Goal: Task Accomplishment & Management: Manage account settings

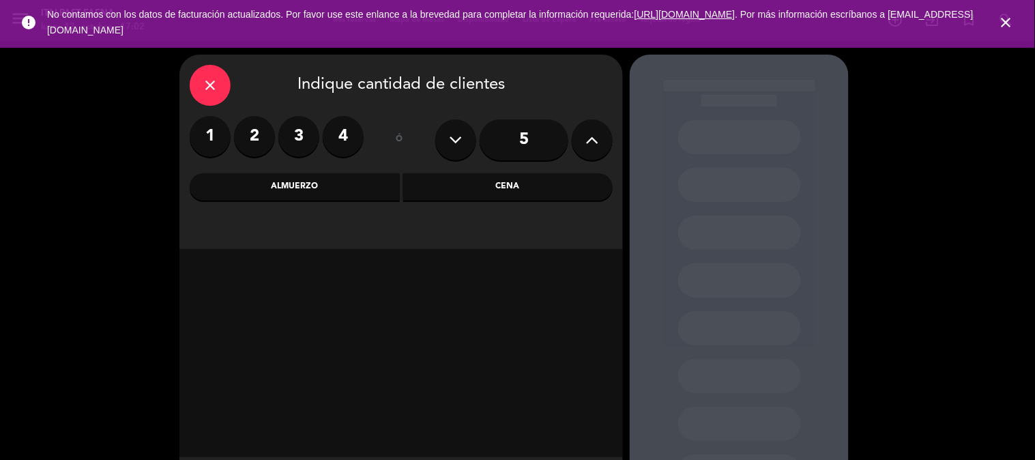
click at [1011, 19] on icon "close" at bounding box center [1006, 22] width 16 height 16
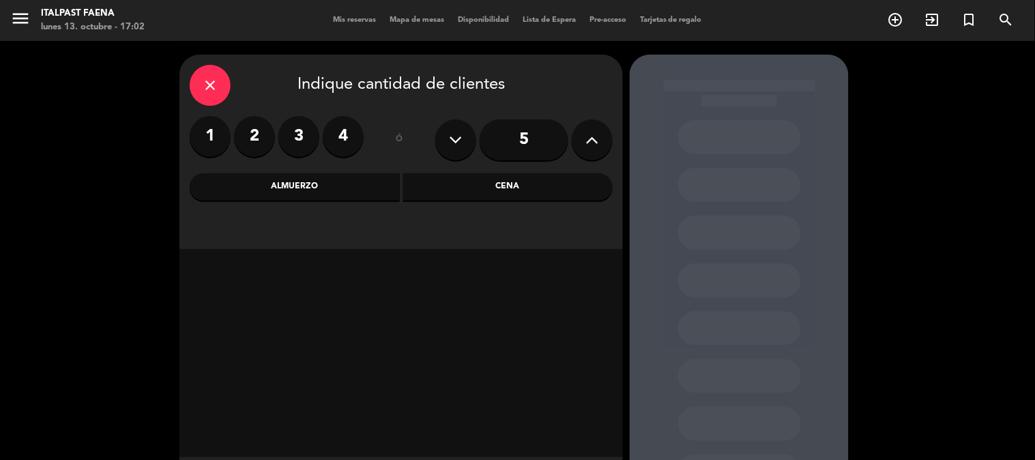
drag, startPoint x: 97, startPoint y: 80, endPoint x: 188, endPoint y: 10, distance: 115.7
click at [98, 82] on div "close Indique cantidad de clientes 1 2 3 4 ó 5 Almuerzo Cena" at bounding box center [517, 285] width 1035 height 488
click at [452, 181] on div "Cena" at bounding box center [508, 186] width 210 height 27
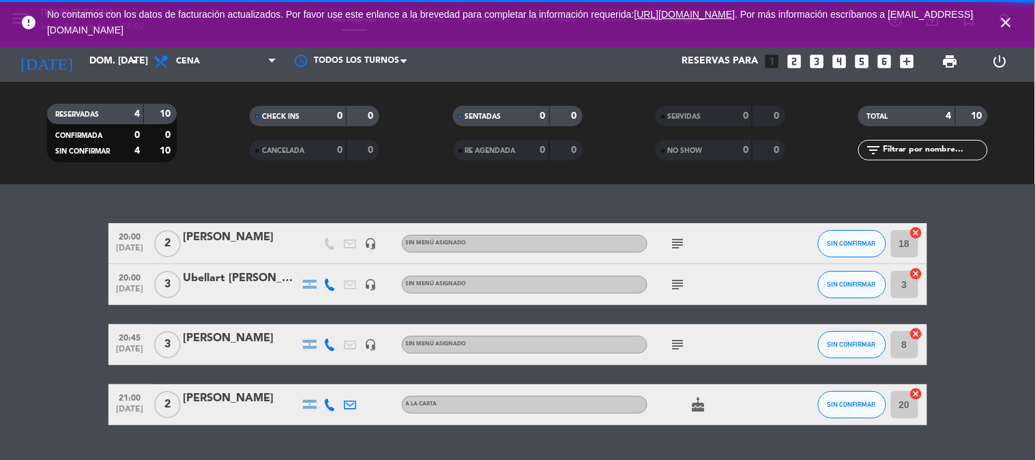
click at [1011, 25] on icon "close" at bounding box center [1006, 22] width 16 height 16
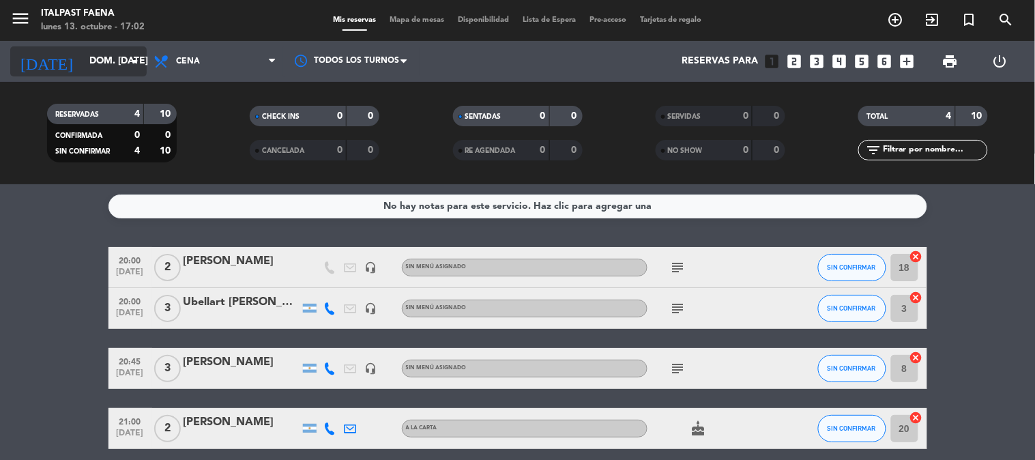
click at [94, 72] on input "dom. [DATE]" at bounding box center [148, 61] width 130 height 25
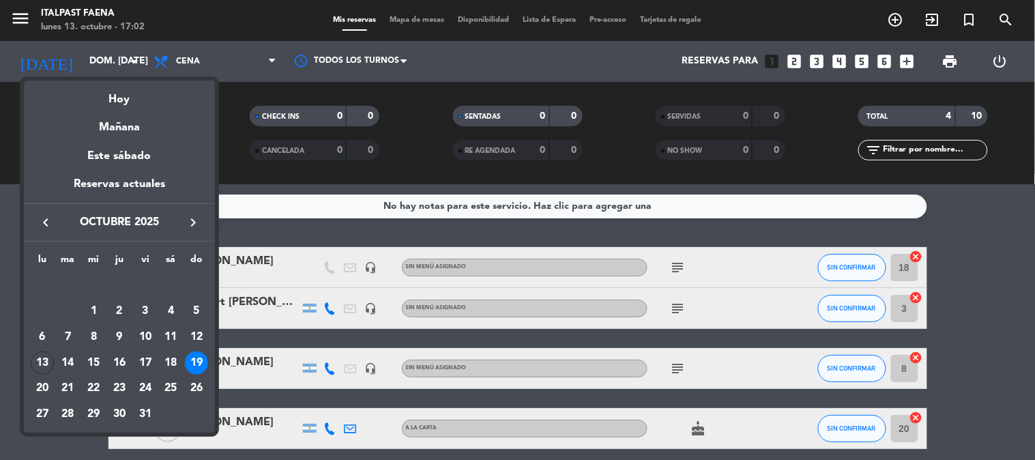
click at [195, 359] on div "19" at bounding box center [196, 362] width 23 height 23
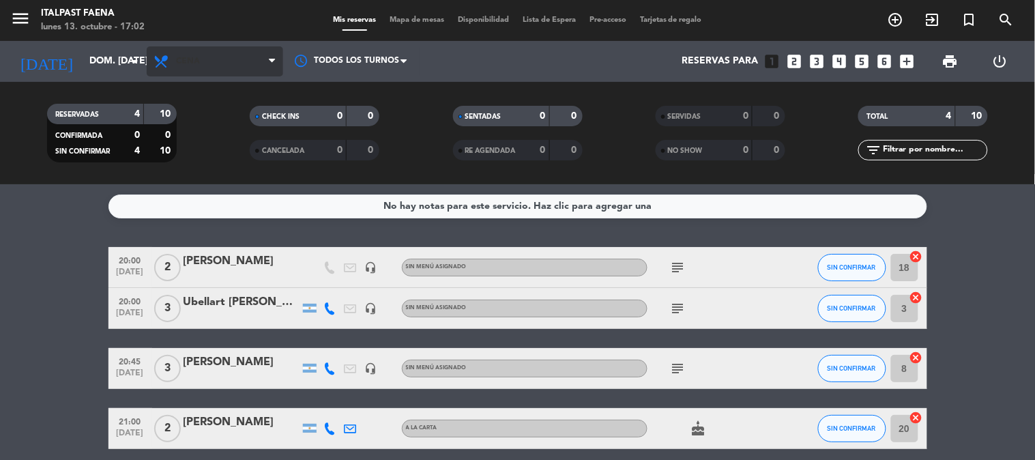
click at [207, 72] on span "Cena" at bounding box center [215, 61] width 136 height 30
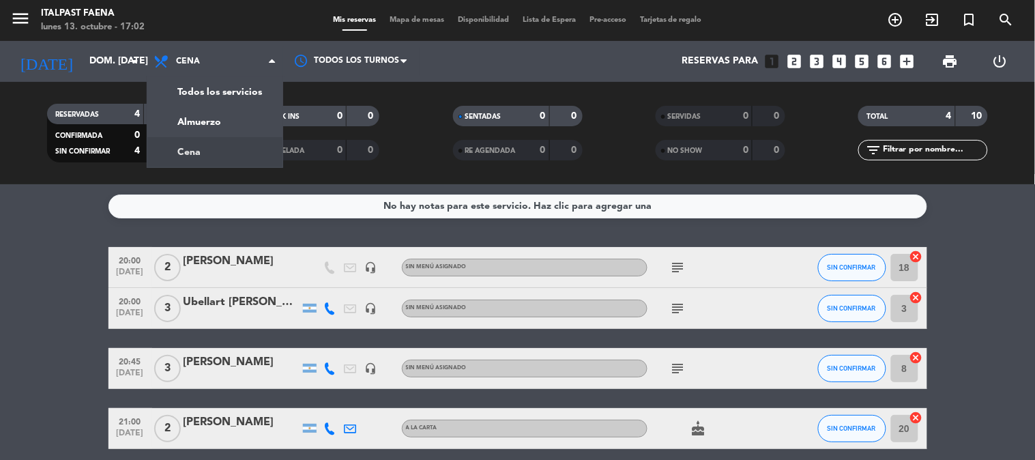
click at [215, 42] on div "Todos los servicios Almuerzo Cena Cena Todos los servicios Almuerzo Cena" at bounding box center [215, 61] width 136 height 41
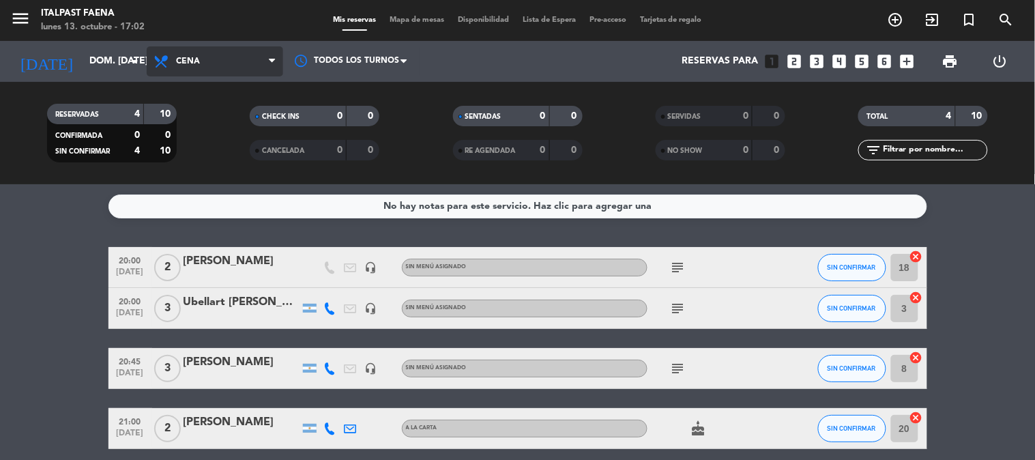
click at [212, 60] on span "Cena" at bounding box center [215, 61] width 136 height 30
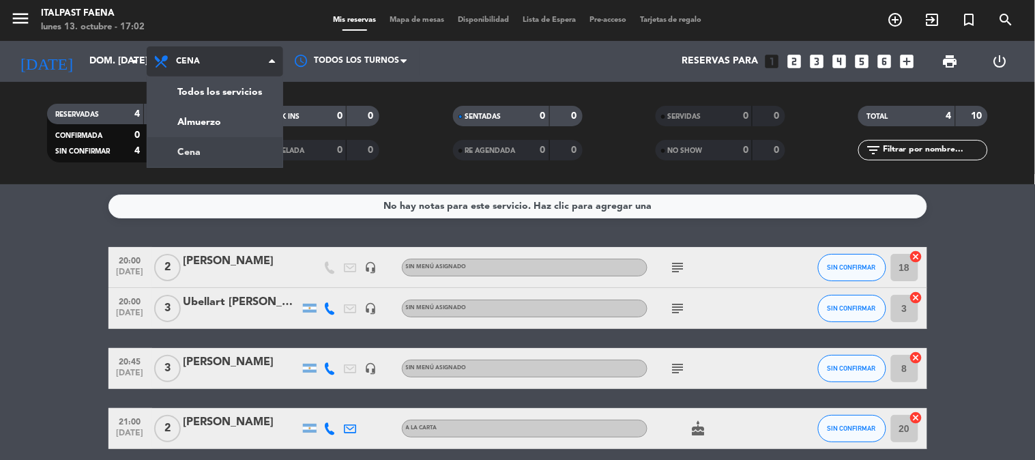
click at [213, 106] on div "menu Italpast Faena lunes 13. octubre - 17:02 Mis reservas Mapa de mesas Dispon…" at bounding box center [517, 92] width 1035 height 184
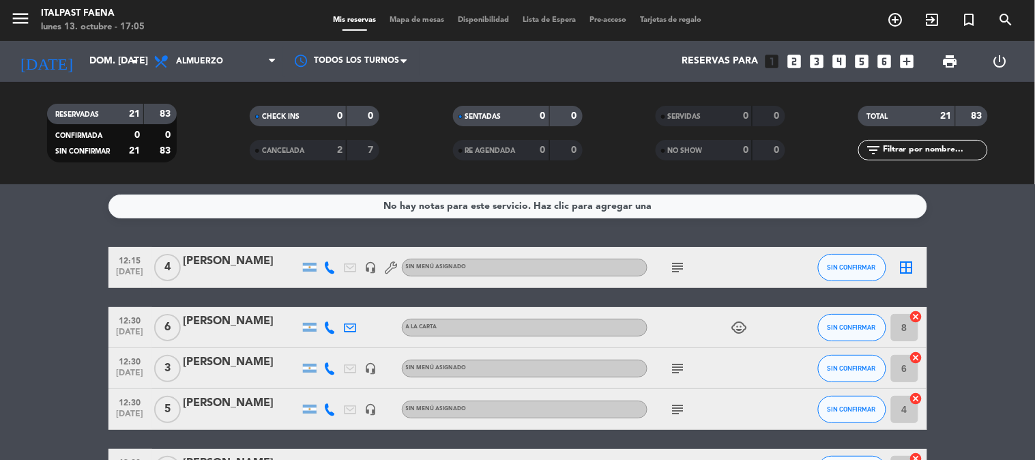
click at [844, 63] on icon "looks_4" at bounding box center [840, 62] width 18 height 18
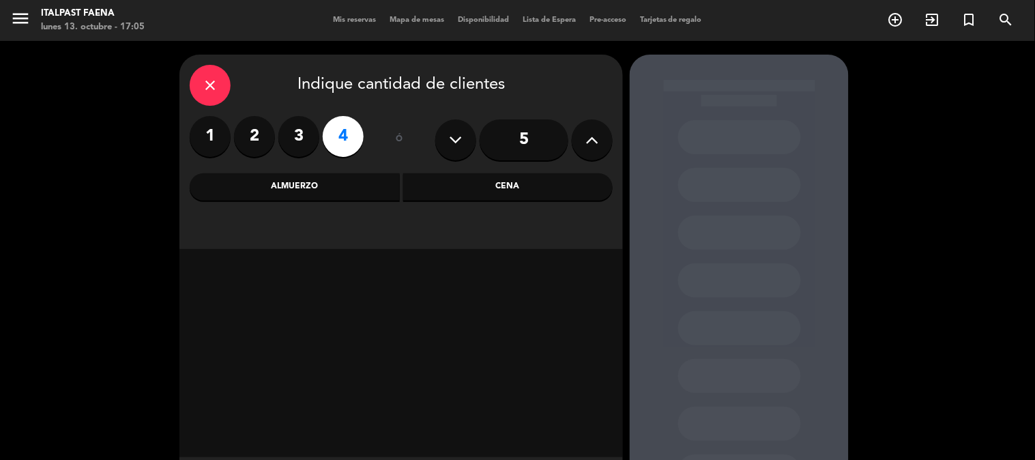
click at [513, 187] on div "Cena" at bounding box center [508, 186] width 210 height 27
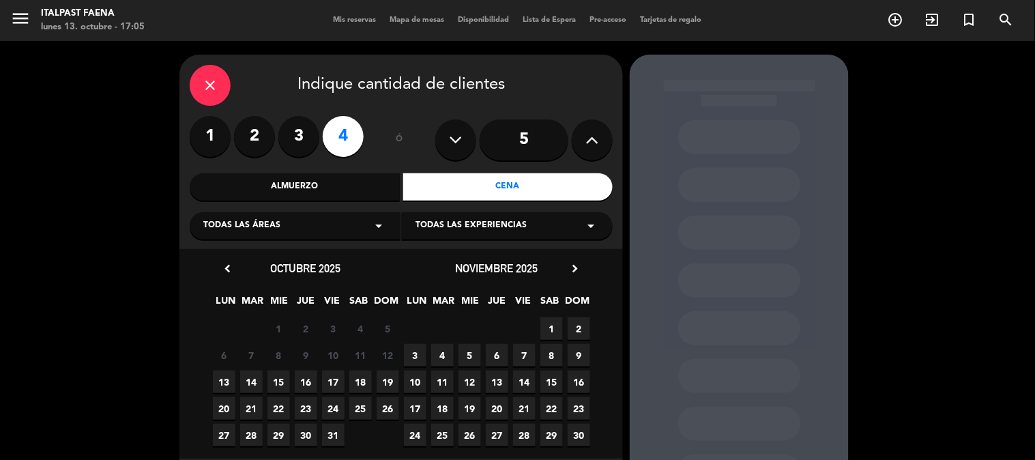
click at [394, 386] on span "19" at bounding box center [387, 381] width 23 height 23
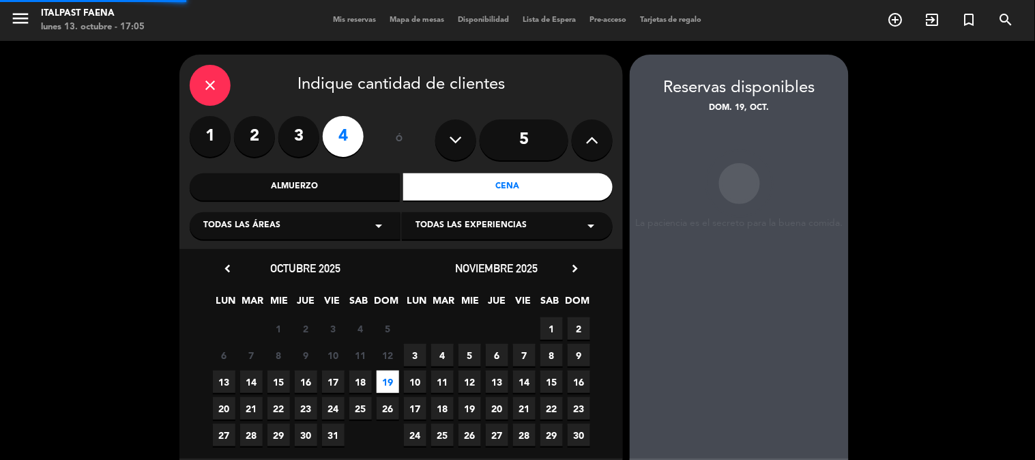
scroll to position [55, 0]
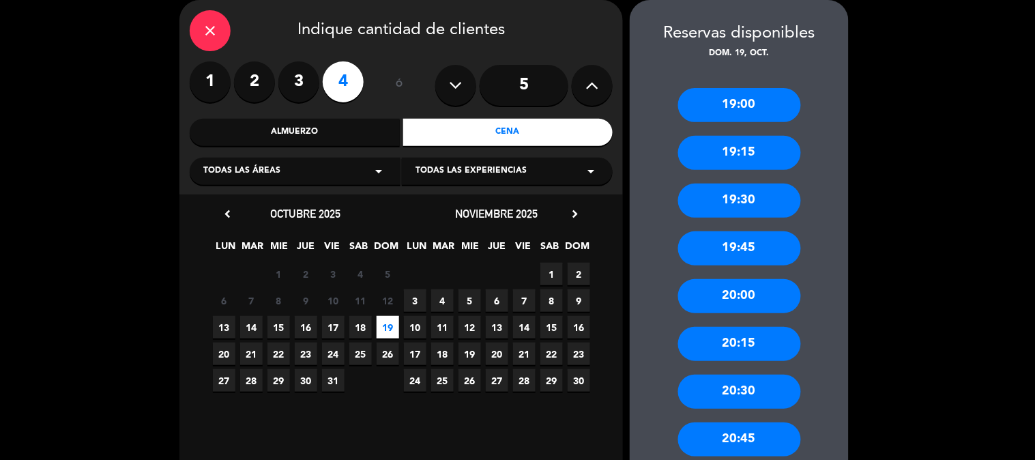
click at [331, 134] on div "Almuerzo" at bounding box center [295, 132] width 210 height 27
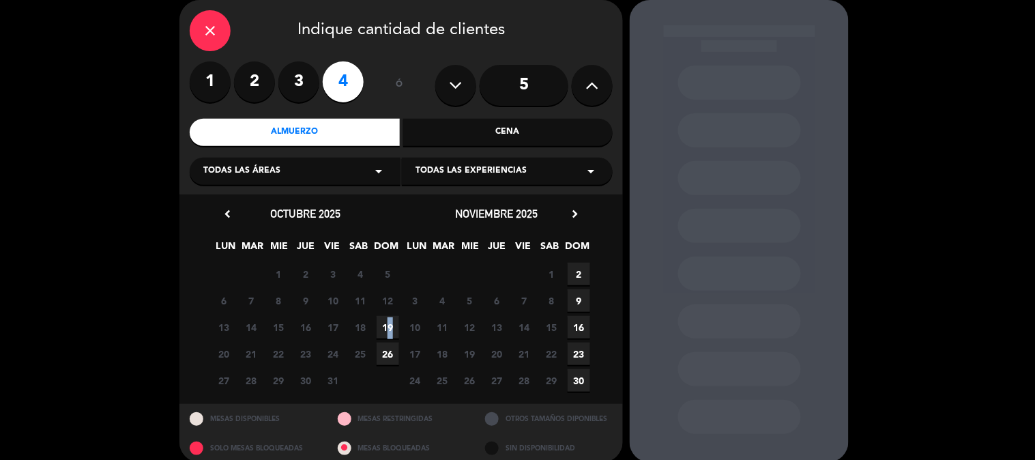
click at [385, 326] on span "19" at bounding box center [387, 327] width 23 height 23
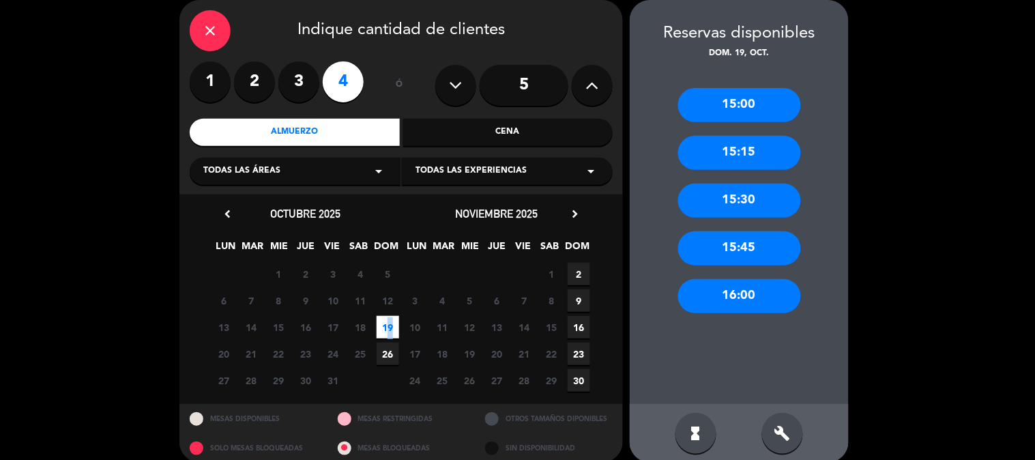
click at [387, 321] on span "19" at bounding box center [387, 327] width 23 height 23
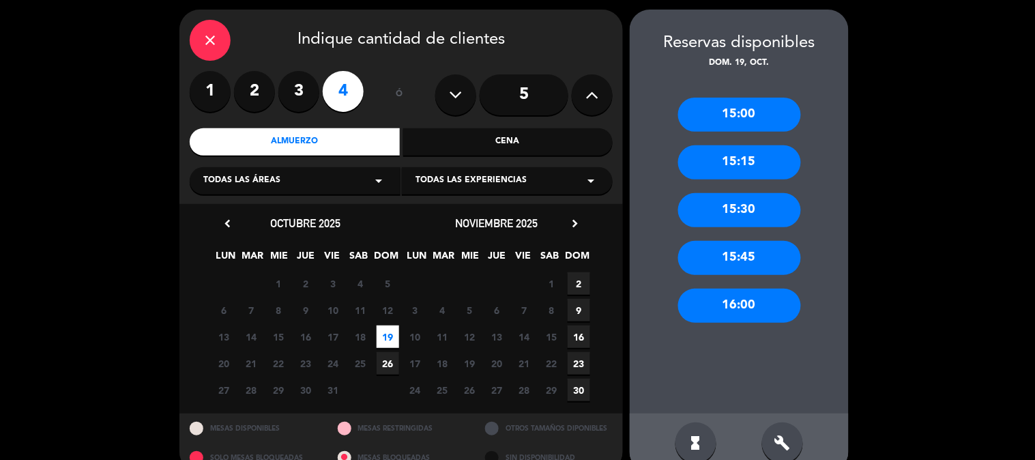
scroll to position [70, 0]
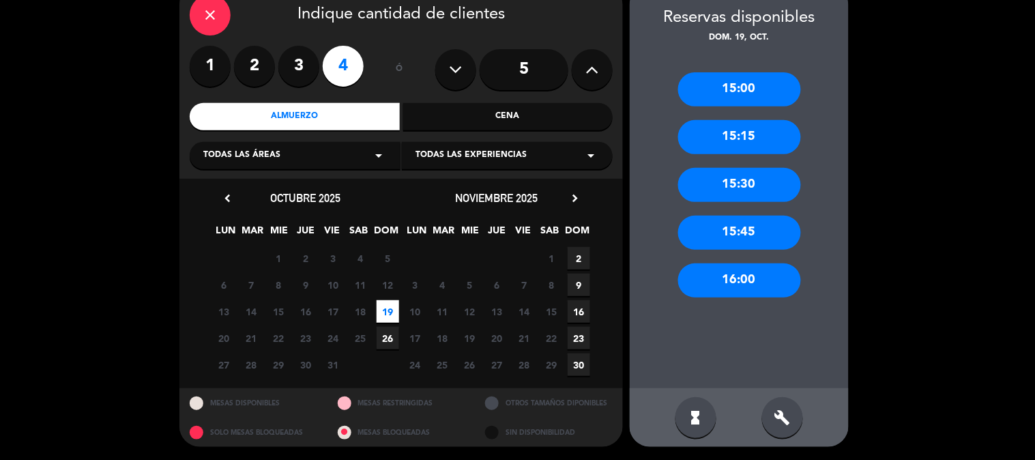
click at [767, 407] on div "build" at bounding box center [782, 417] width 41 height 41
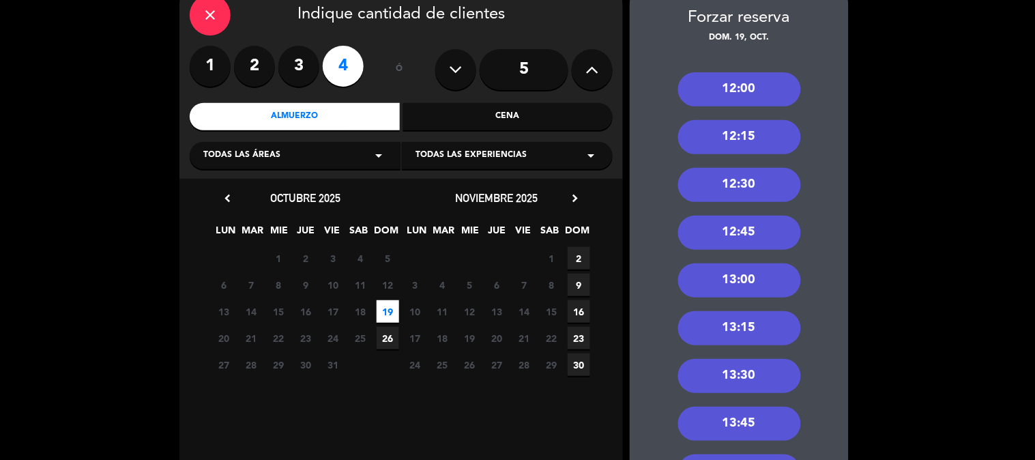
click at [725, 93] on div "12:00" at bounding box center [739, 89] width 123 height 34
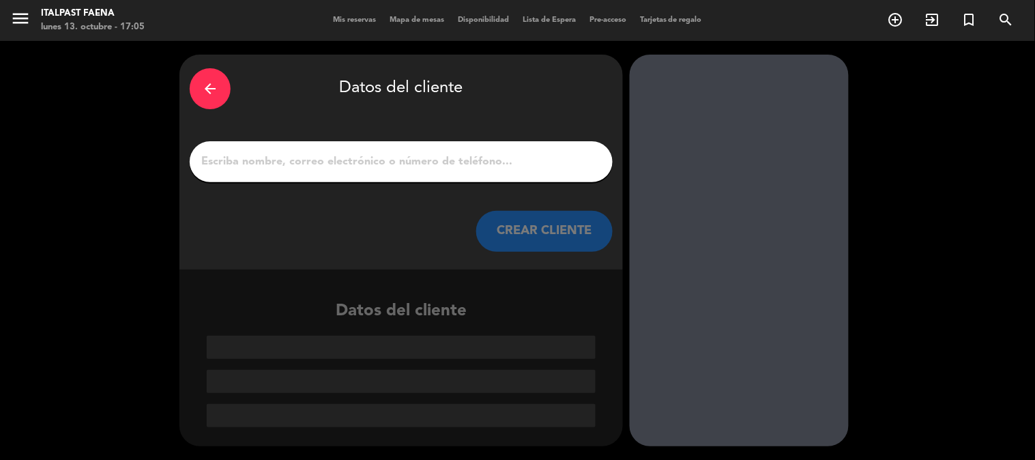
scroll to position [0, 0]
click at [315, 184] on div "arrow_back Datos del cliente CREAR CLIENTE" at bounding box center [400, 162] width 443 height 215
click at [310, 173] on div at bounding box center [401, 161] width 423 height 41
click at [314, 167] on input "1" at bounding box center [401, 161] width 402 height 19
click at [338, 176] on div at bounding box center [401, 161] width 423 height 41
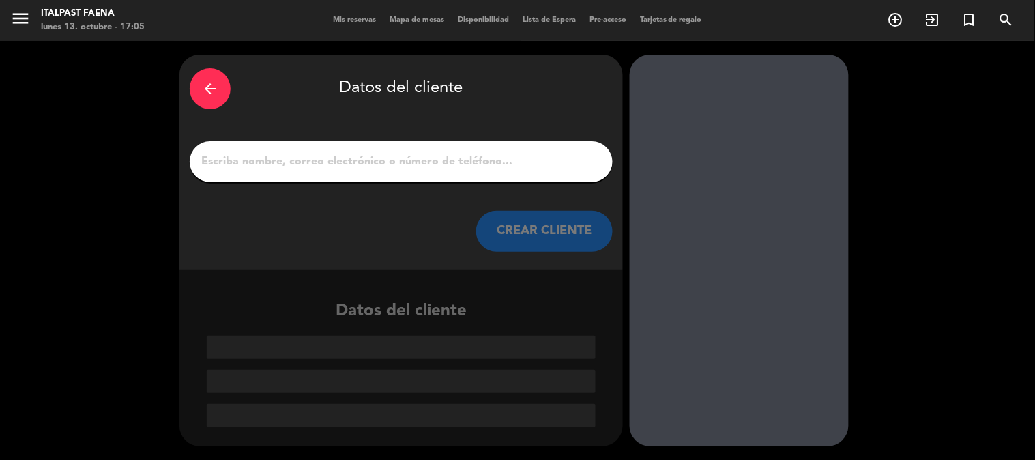
click at [359, 149] on div at bounding box center [401, 161] width 423 height 41
click at [447, 181] on div at bounding box center [401, 161] width 423 height 41
click at [454, 164] on input "1" at bounding box center [401, 161] width 402 height 19
paste input "[PERSON_NAME]"
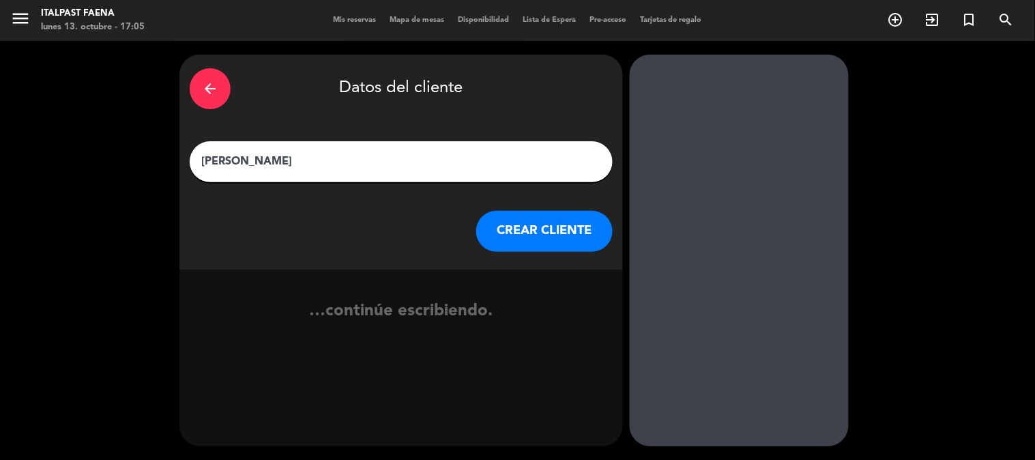
type input "[PERSON_NAME]"
click at [520, 239] on button "CREAR CLIENTE" at bounding box center [544, 231] width 136 height 41
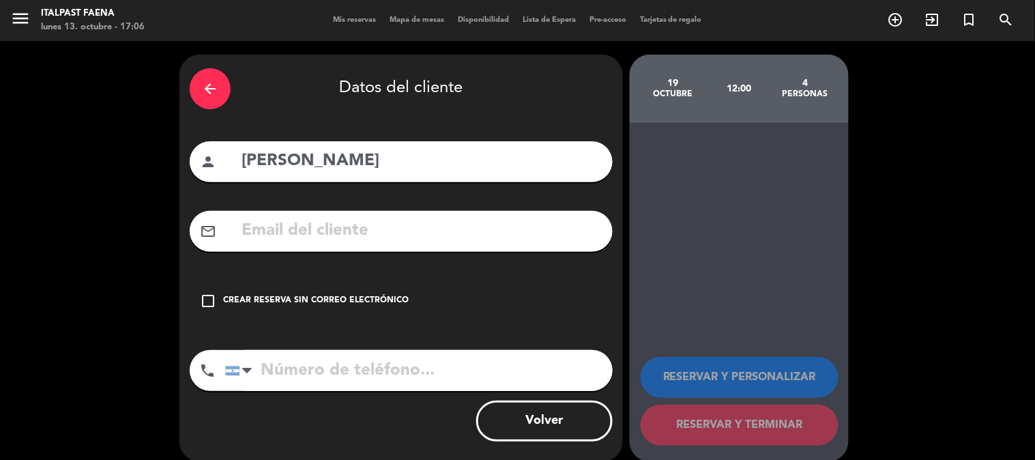
click at [396, 367] on input "tel" at bounding box center [418, 370] width 387 height 41
click at [372, 358] on input "tel" at bounding box center [418, 370] width 387 height 41
paste input "[PHONE_NUMBER]"
type input "[PHONE_NUMBER]"
drag, startPoint x: 369, startPoint y: 303, endPoint x: 467, endPoint y: 412, distance: 146.4
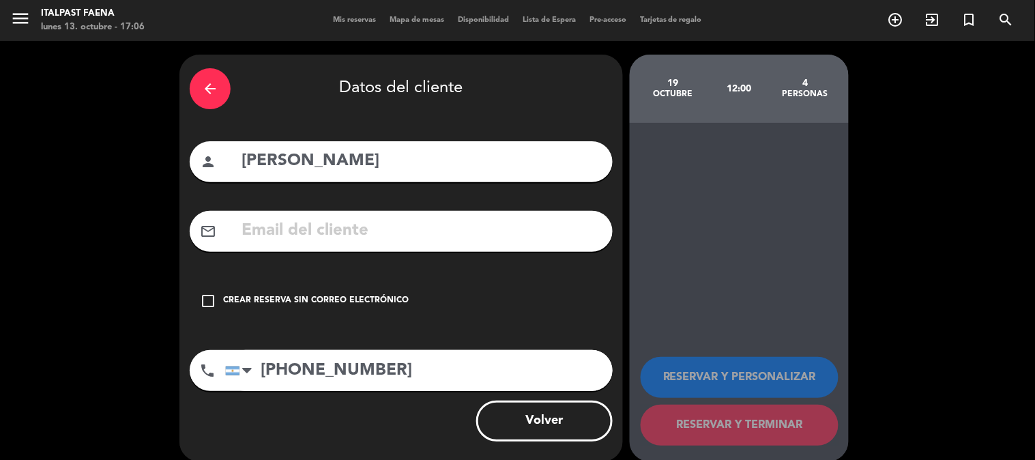
click at [370, 302] on div "Crear reserva sin correo electrónico" at bounding box center [316, 301] width 186 height 14
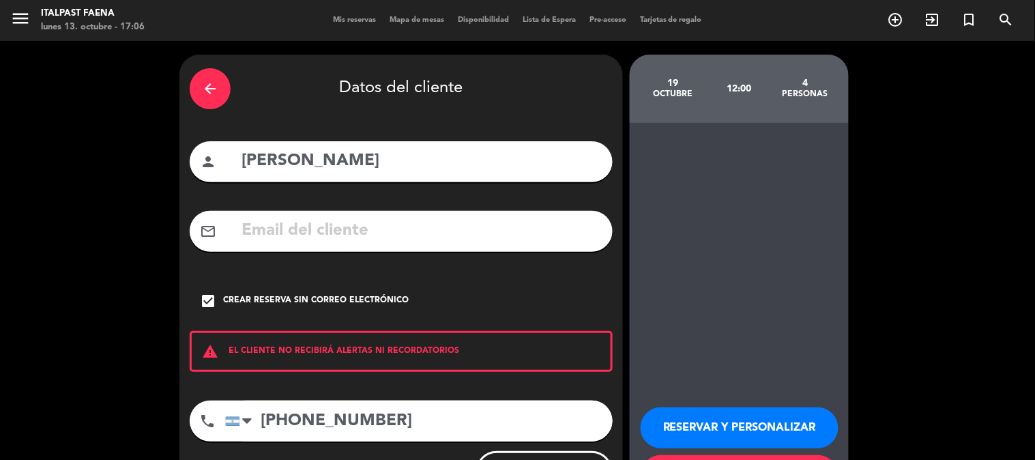
click at [708, 417] on button "RESERVAR Y PERSONALIZAR" at bounding box center [739, 427] width 198 height 41
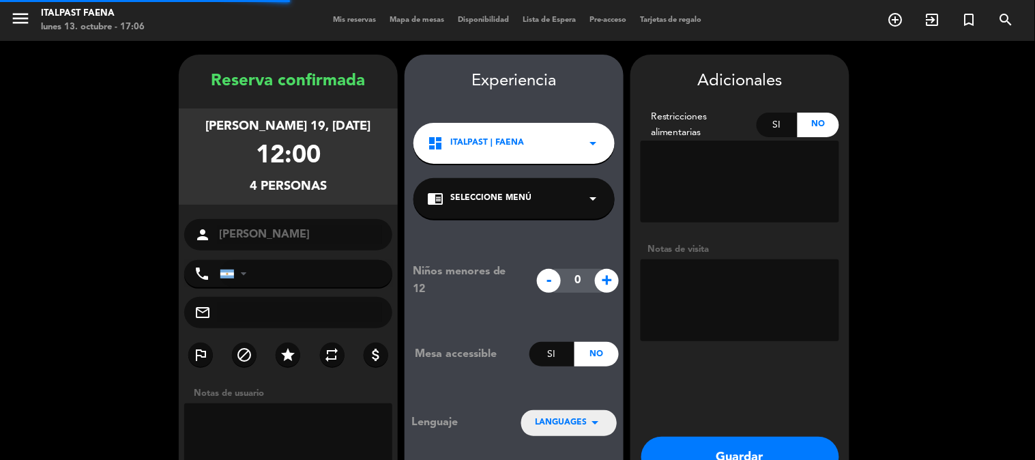
type input "[PHONE_NUMBER]"
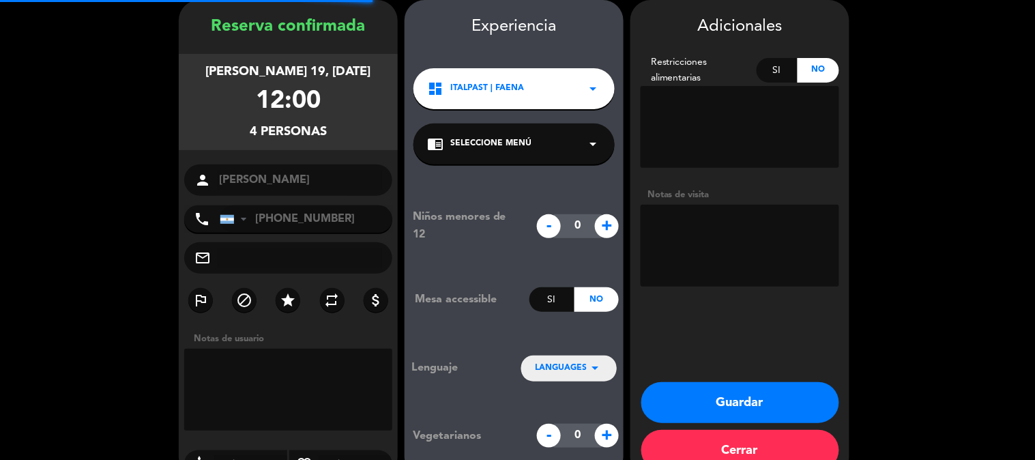
click at [716, 221] on textarea at bounding box center [739, 246] width 198 height 82
type textarea "131025 - NC - Salon"
click at [748, 392] on button "Guardar" at bounding box center [740, 402] width 198 height 41
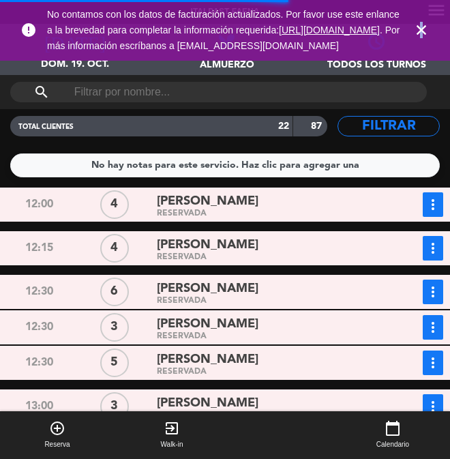
click at [422, 38] on icon "close" at bounding box center [421, 30] width 16 height 16
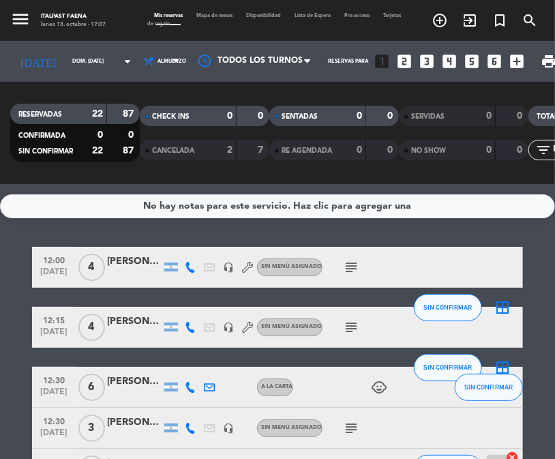
click at [50, 12] on div "Italpast Faena" at bounding box center [73, 16] width 65 height 8
click at [24, 22] on icon "menu" at bounding box center [20, 19] width 20 height 20
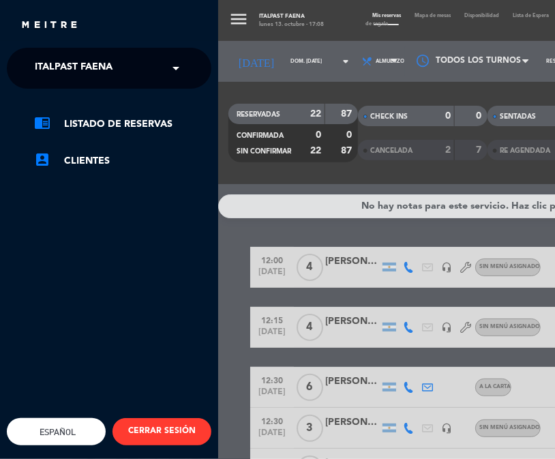
click at [39, 70] on span "Italpast Faena" at bounding box center [74, 68] width 78 height 29
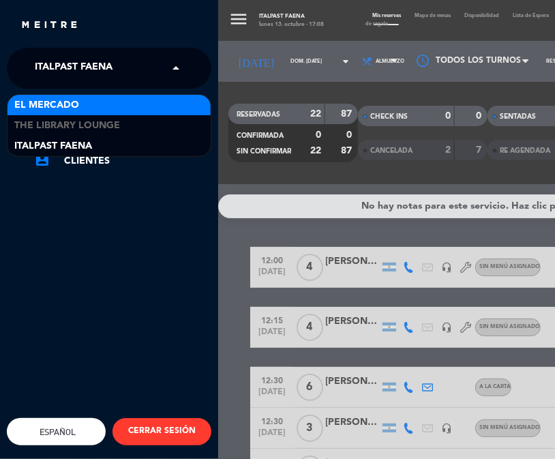
click at [57, 105] on span "El Mercado" at bounding box center [46, 106] width 65 height 16
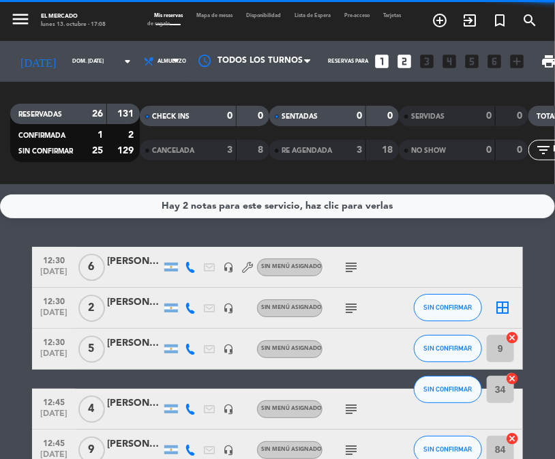
click at [158, 61] on span "Almuerzo" at bounding box center [172, 62] width 29 height 6
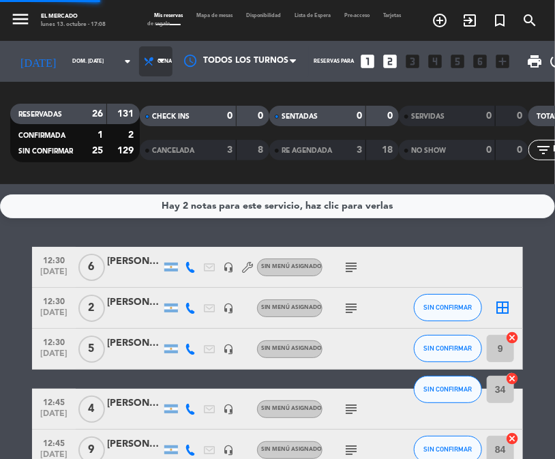
click at [138, 209] on ng-component "menu El [PERSON_NAME] lunes 13. octubre - 17:08 Mis reservas Mapa de mesas Disp…" at bounding box center [277, 229] width 555 height 459
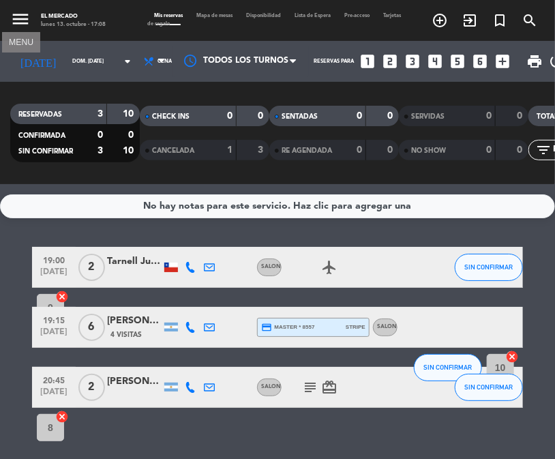
click at [18, 22] on icon "menu" at bounding box center [20, 19] width 20 height 20
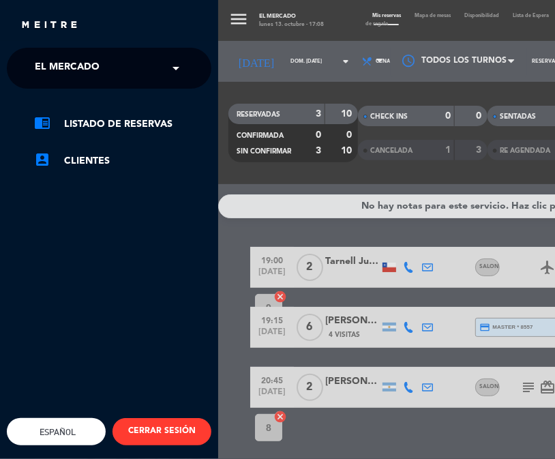
click at [50, 74] on span "El Mercado" at bounding box center [67, 68] width 65 height 29
click at [181, 65] on span at bounding box center [179, 68] width 23 height 29
click at [174, 67] on span at bounding box center [179, 68] width 23 height 29
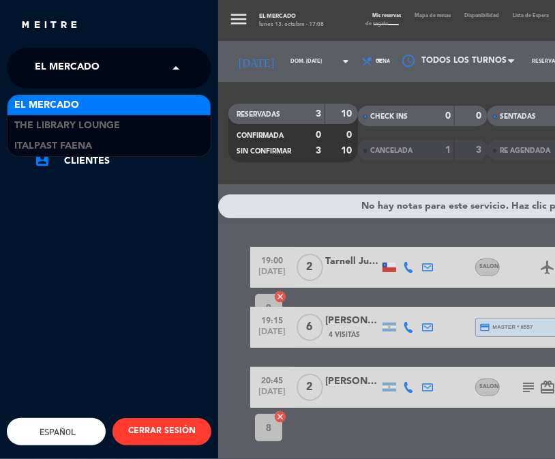
click at [165, 72] on input "text" at bounding box center [110, 69] width 166 height 30
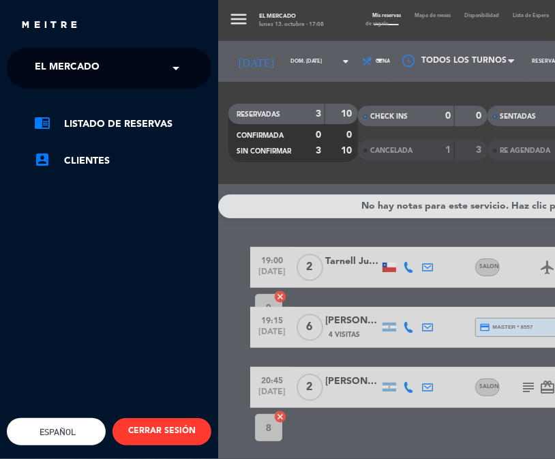
drag, startPoint x: 172, startPoint y: 332, endPoint x: 239, endPoint y: 255, distance: 102.0
click at [173, 332] on div "× El [PERSON_NAME] × chrome_reader_mode Listado de Reservas account_box Cliente…" at bounding box center [109, 277] width 205 height 459
click at [243, 227] on div "menu El [PERSON_NAME] lunes 13. octubre - 17:08 Mis reservas Mapa de mesas Disp…" at bounding box center [495, 229] width 555 height 459
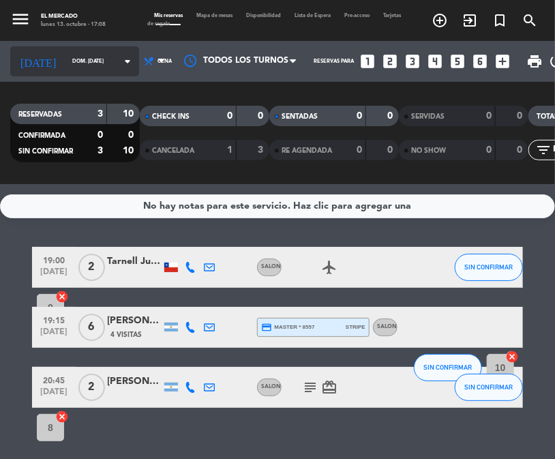
click at [72, 69] on input "dom. [DATE]" at bounding box center [102, 62] width 74 height 20
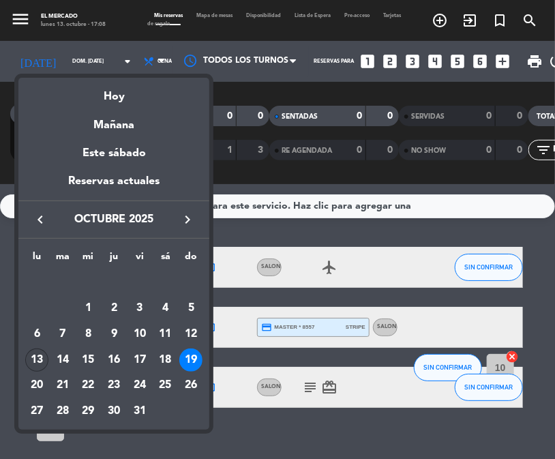
click at [35, 363] on div "13" at bounding box center [36, 360] width 23 height 23
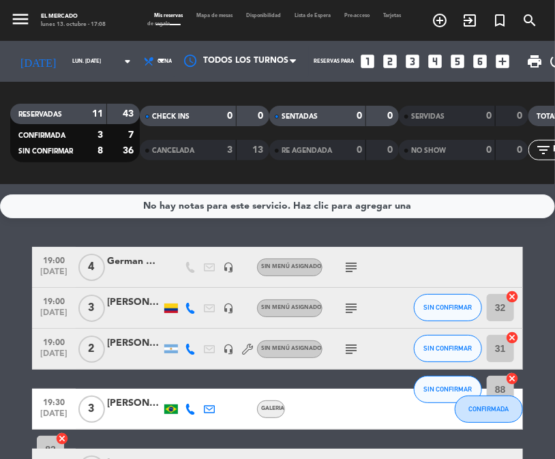
drag, startPoint x: 120, startPoint y: 110, endPoint x: 132, endPoint y: 113, distance: 12.1
click at [132, 113] on div "43" at bounding box center [123, 114] width 26 height 16
click at [348, 267] on icon "subject" at bounding box center [351, 267] width 16 height 16
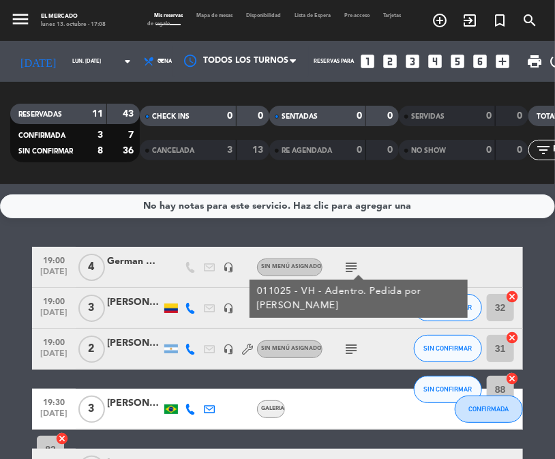
click at [346, 306] on icon "subject" at bounding box center [351, 308] width 16 height 16
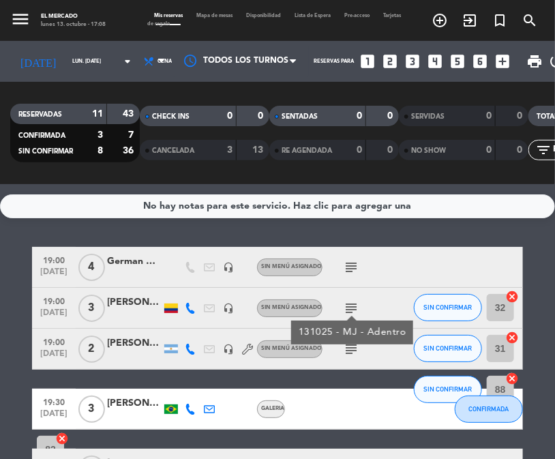
click at [356, 262] on icon "subject" at bounding box center [351, 267] width 16 height 16
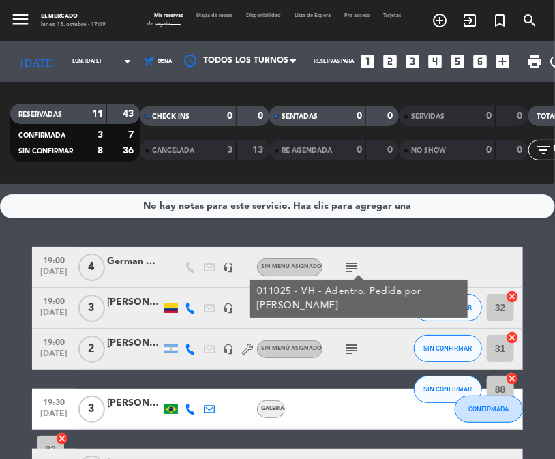
click at [352, 349] on icon "subject" at bounding box center [351, 349] width 16 height 16
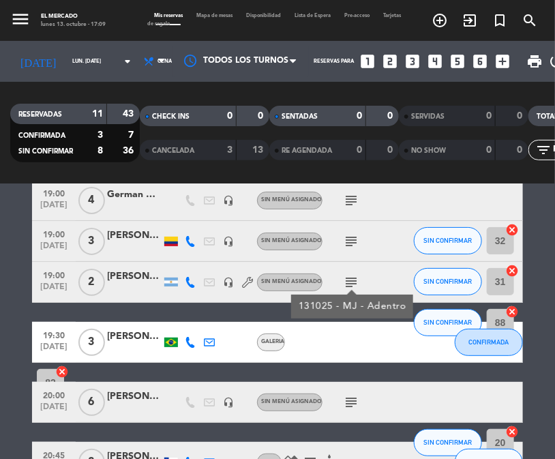
scroll to position [151, 0]
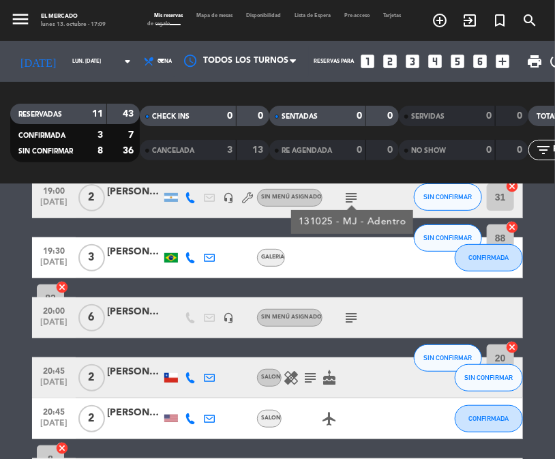
click at [346, 319] on icon "subject" at bounding box center [351, 318] width 16 height 16
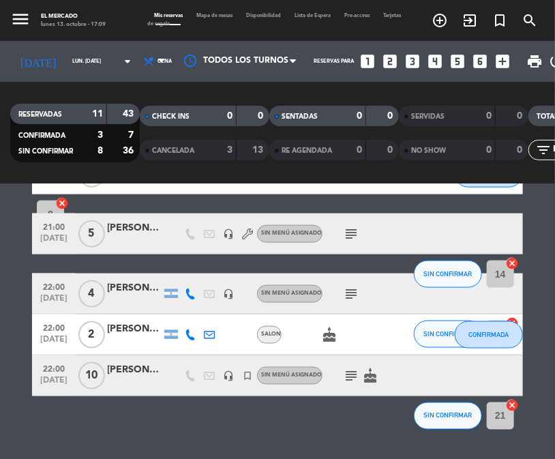
scroll to position [401, 0]
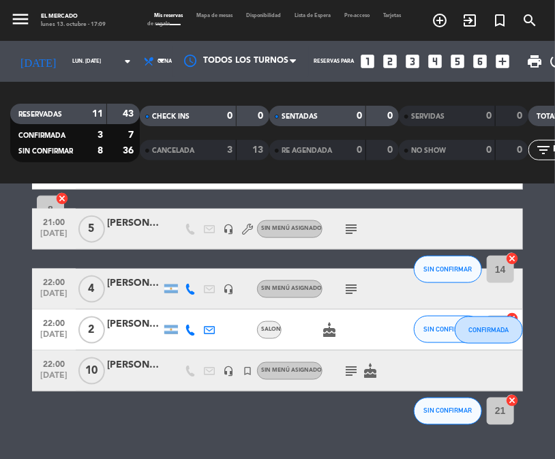
click at [349, 291] on icon "subject" at bounding box center [351, 289] width 16 height 16
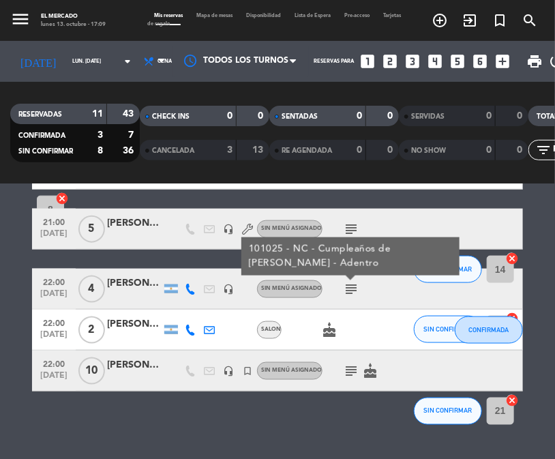
click at [49, 21] on div "lunes 13. octubre - 17:09" at bounding box center [73, 24] width 65 height 8
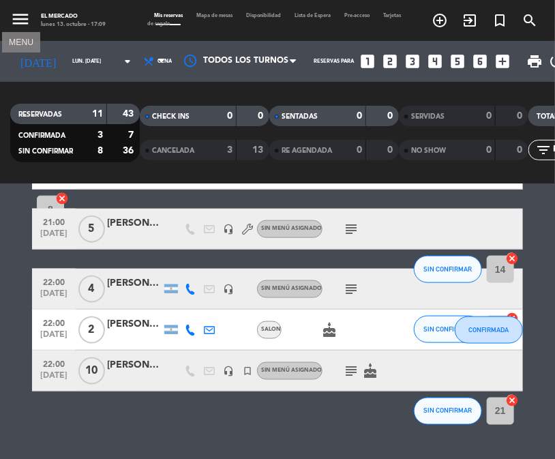
click at [28, 21] on icon "menu" at bounding box center [20, 19] width 20 height 20
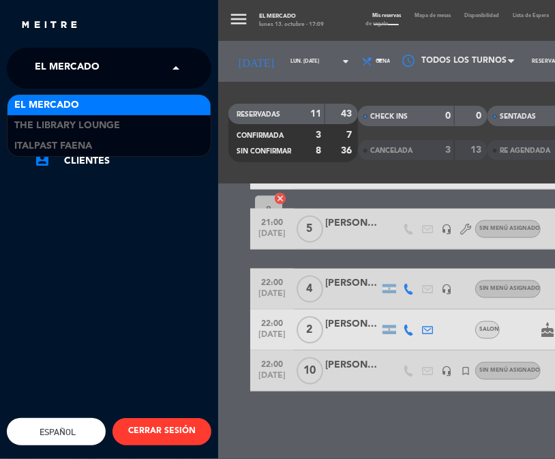
click at [61, 67] on span "El Mercado" at bounding box center [67, 68] width 65 height 29
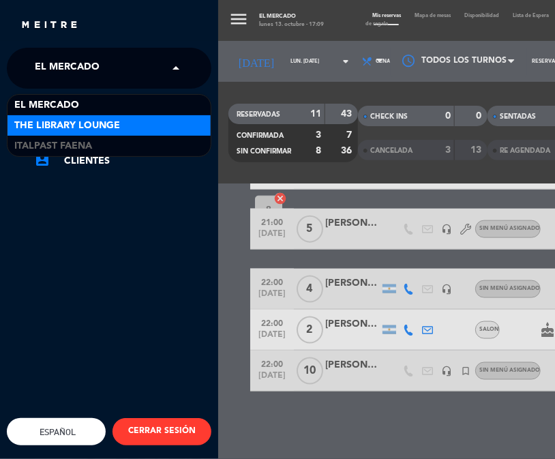
click at [75, 121] on span "The Library Lounge" at bounding box center [67, 126] width 106 height 16
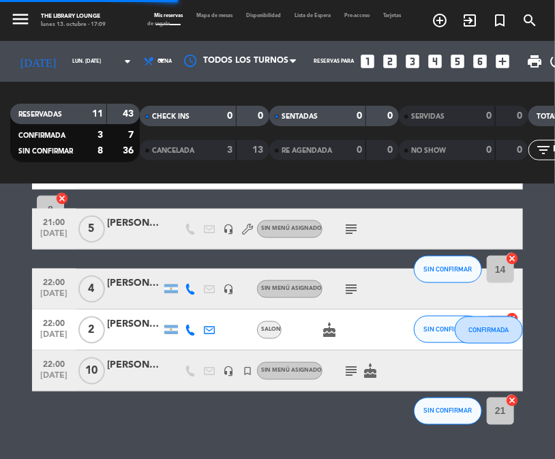
scroll to position [0, 0]
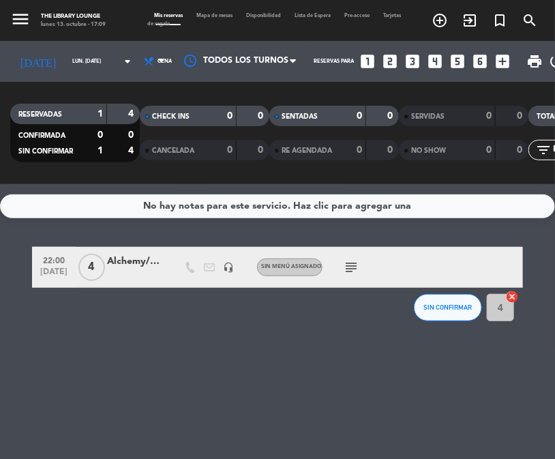
click at [126, 38] on div "menu The Library Lounge lunes 13. octubre - 17:09 Mis reservas Mapa de mesas Di…" at bounding box center [277, 20] width 555 height 41
click at [66, 23] on div "lunes 13. octubre - 17:09" at bounding box center [73, 24] width 65 height 8
click at [27, 23] on icon "menu" at bounding box center [20, 19] width 20 height 20
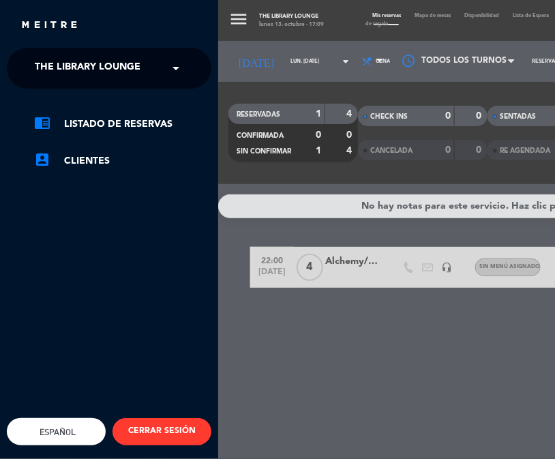
click at [51, 77] on span "The Library Lounge" at bounding box center [88, 68] width 106 height 29
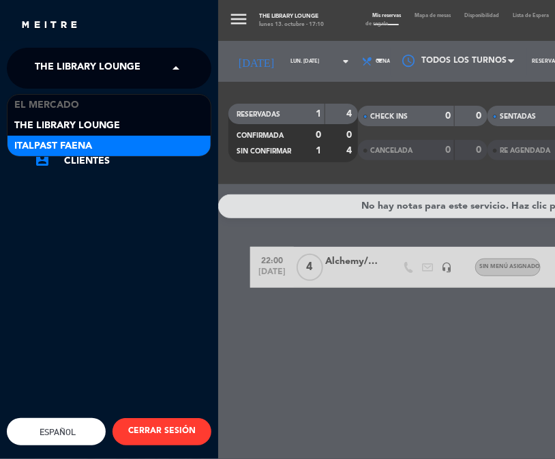
click at [83, 140] on span "Italpast Faena" at bounding box center [53, 146] width 78 height 16
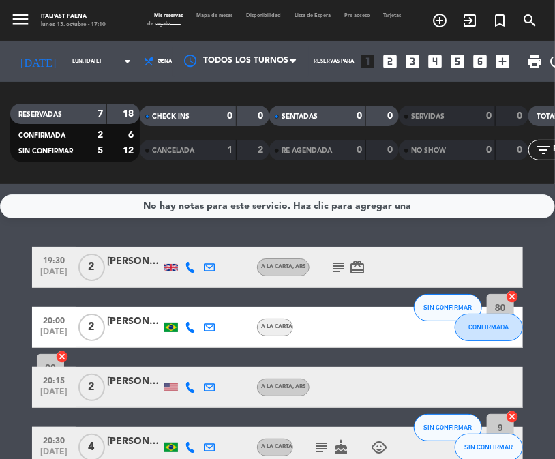
click at [133, 111] on div "18" at bounding box center [123, 114] width 26 height 16
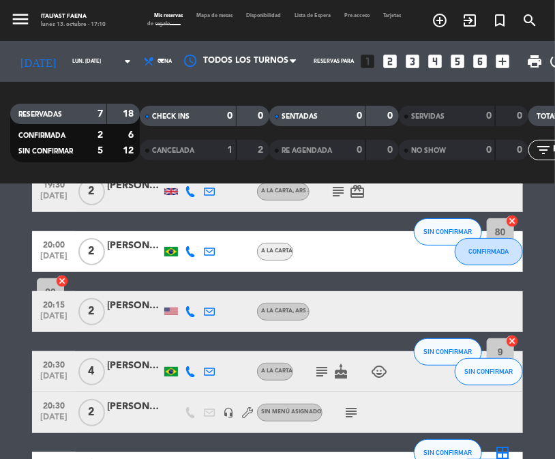
click at [339, 189] on icon "subject" at bounding box center [338, 191] width 16 height 16
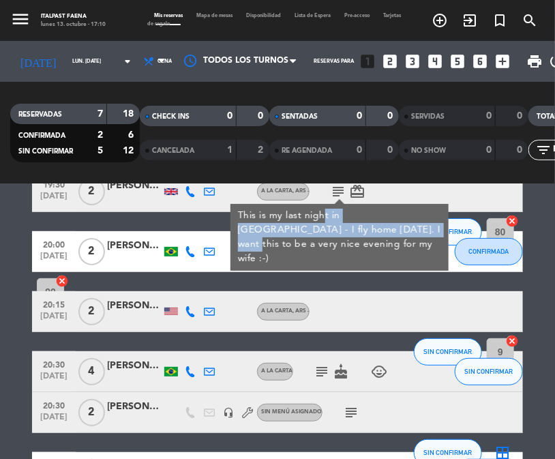
drag, startPoint x: 344, startPoint y: 213, endPoint x: 353, endPoint y: 237, distance: 25.9
click at [359, 230] on div "This is my last night in [GEOGRAPHIC_DATA] - I fly home [DATE]. I want this to …" at bounding box center [340, 237] width 204 height 57
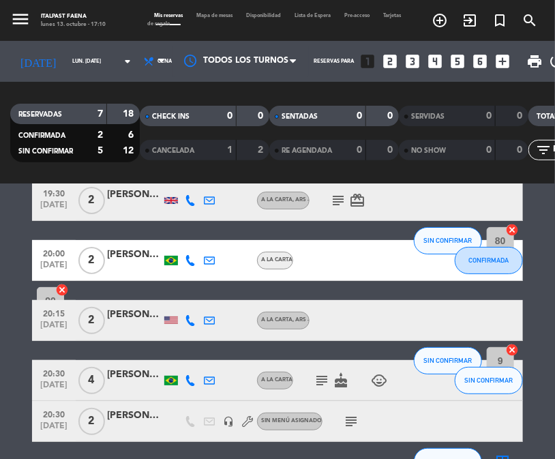
scroll to position [151, 0]
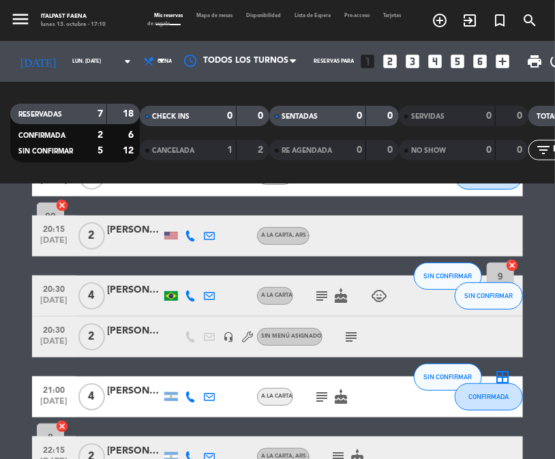
click at [351, 331] on icon "subject" at bounding box center [351, 337] width 16 height 16
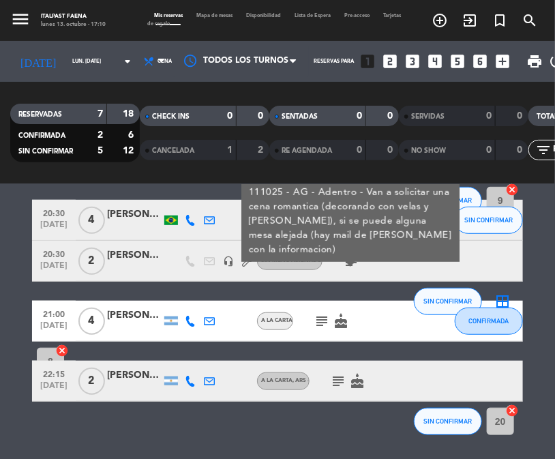
scroll to position [237, 0]
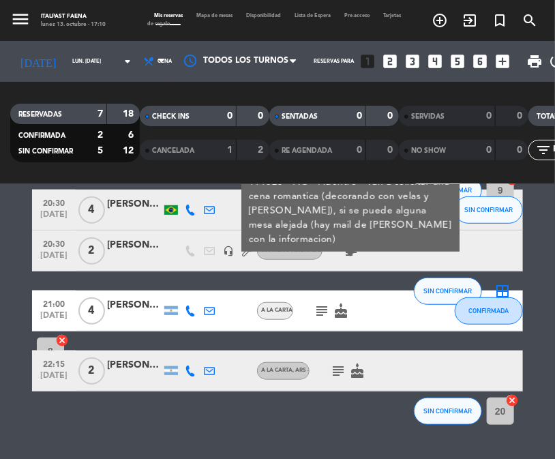
click at [342, 372] on icon "subject" at bounding box center [338, 371] width 16 height 16
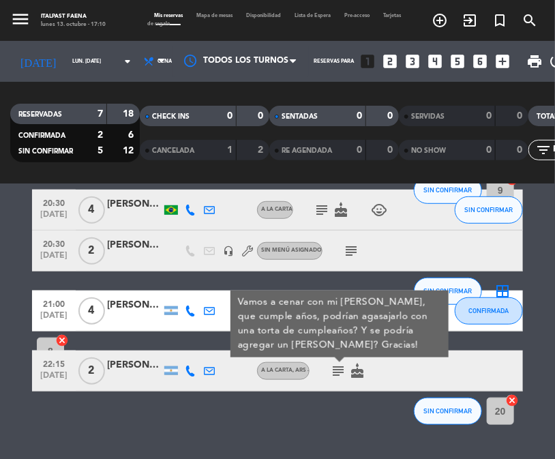
click at [266, 396] on div "No hay notas para este servicio. Haz clic para agregar una 19:30 [DATE] 2 [PERS…" at bounding box center [277, 321] width 555 height 275
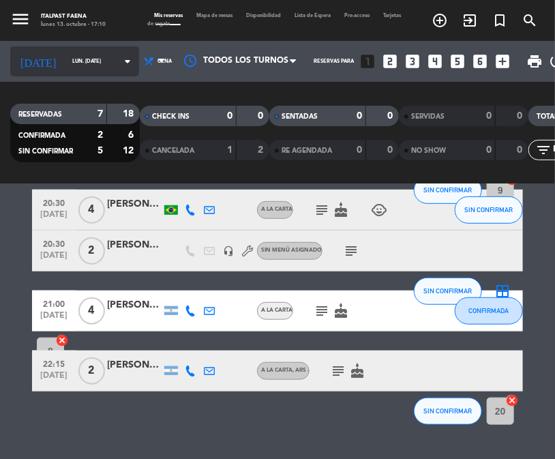
click at [65, 67] on input "lun. [DATE]" at bounding box center [102, 62] width 74 height 20
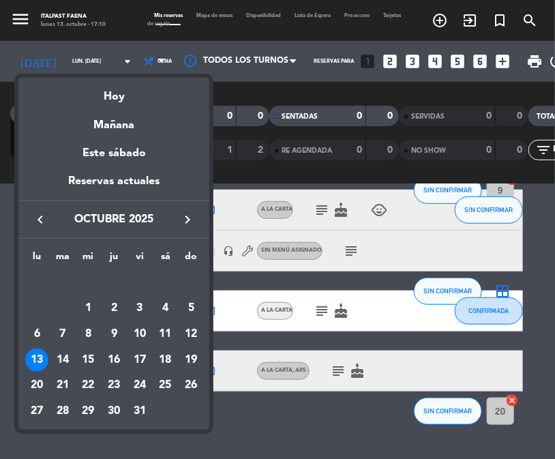
click at [24, 12] on div at bounding box center [277, 229] width 555 height 459
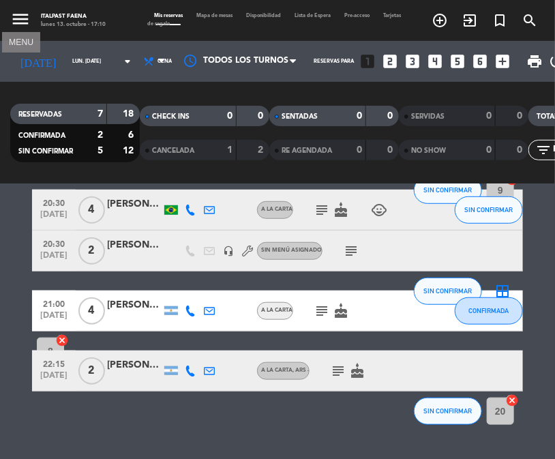
click at [23, 18] on icon "menu" at bounding box center [20, 19] width 20 height 20
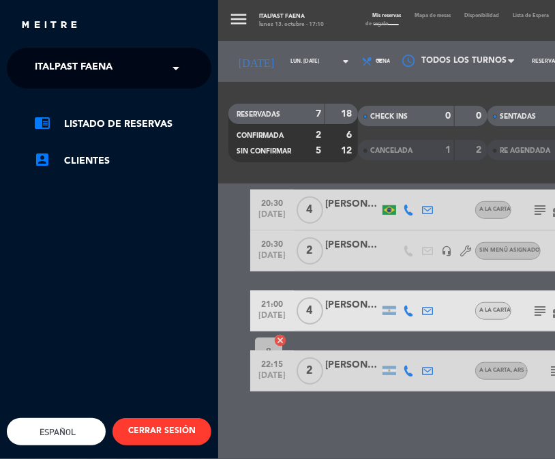
click at [87, 75] on span "Italpast Faena" at bounding box center [74, 68] width 78 height 29
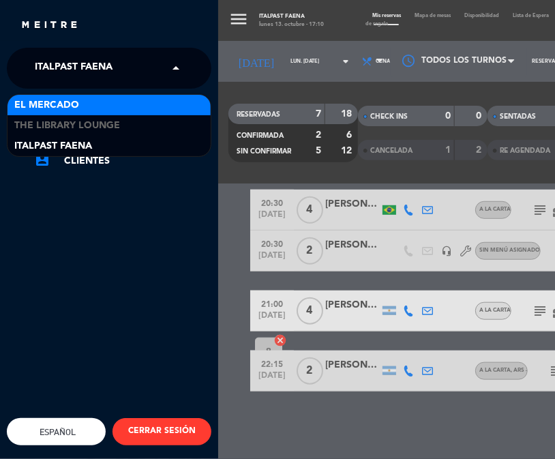
click at [85, 104] on div "El Mercado" at bounding box center [109, 105] width 203 height 20
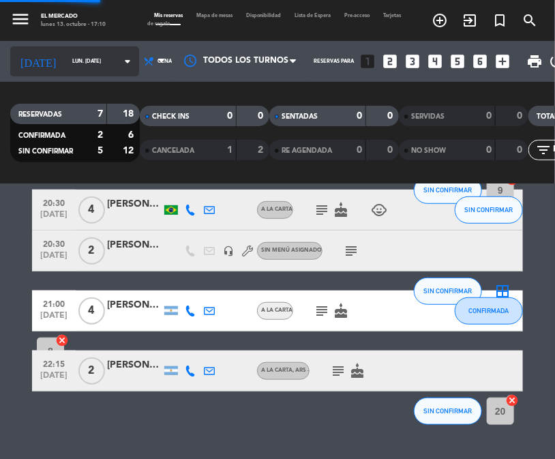
click at [87, 64] on input "lun. [DATE]" at bounding box center [102, 62] width 74 height 20
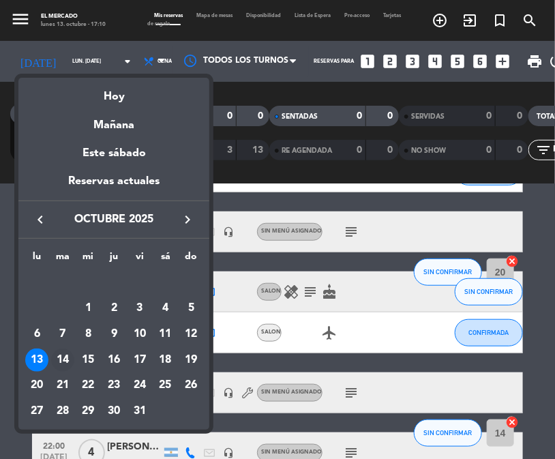
click at [62, 356] on div "14" at bounding box center [62, 360] width 23 height 23
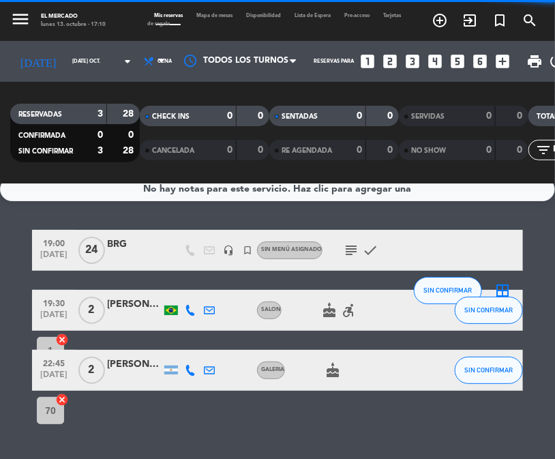
scroll to position [16, 0]
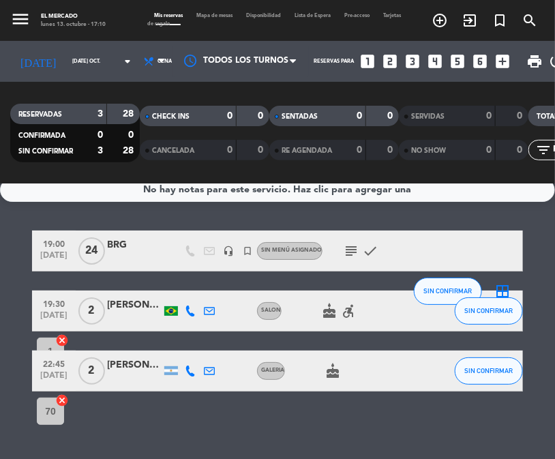
drag, startPoint x: 113, startPoint y: 115, endPoint x: 139, endPoint y: 114, distance: 25.9
click at [139, 114] on div "RESERVADAS 3 28" at bounding box center [75, 114] width 130 height 20
click at [145, 69] on span "Cena" at bounding box center [155, 61] width 33 height 30
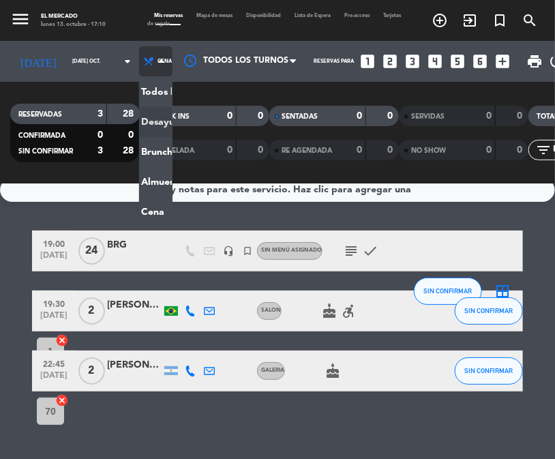
click at [132, 118] on div "menu El [PERSON_NAME] lunes 13. octubre - 17:10 Mis reservas Mapa de mesas Disp…" at bounding box center [277, 92] width 555 height 184
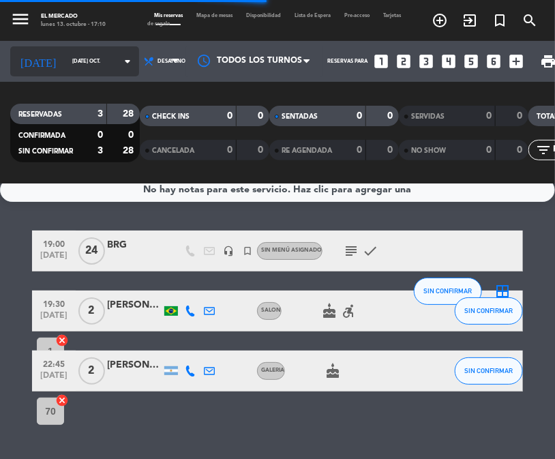
scroll to position [0, 0]
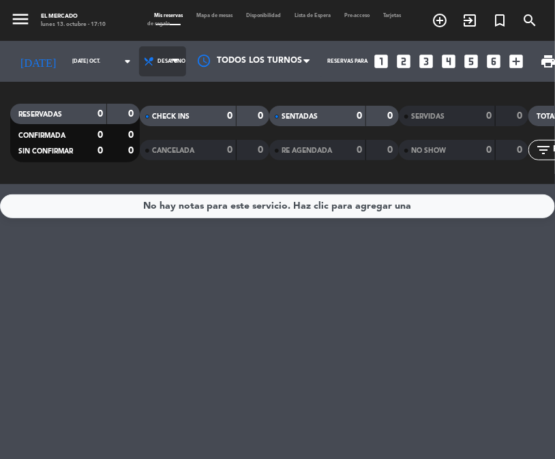
click at [158, 63] on span "Desayuno" at bounding box center [172, 62] width 28 height 6
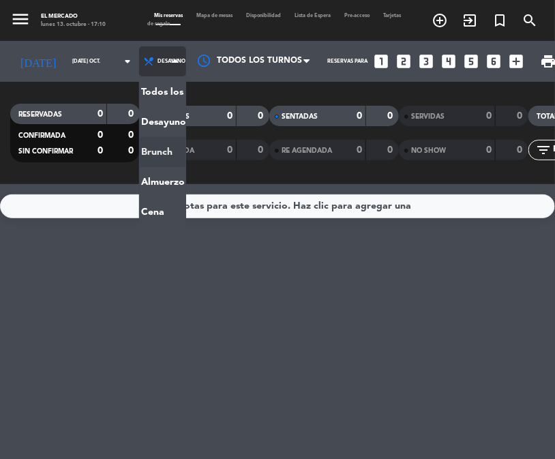
click at [135, 144] on div "menu El [PERSON_NAME] lunes 13. octubre - 17:10 Mis reservas Mapa de mesas Disp…" at bounding box center [277, 92] width 555 height 184
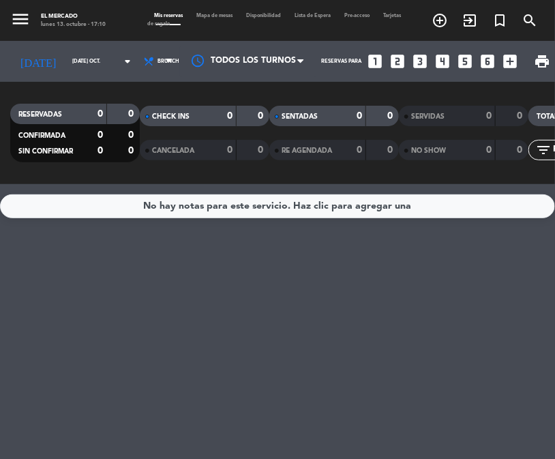
click at [139, 61] on span "Brunch" at bounding box center [159, 61] width 41 height 30
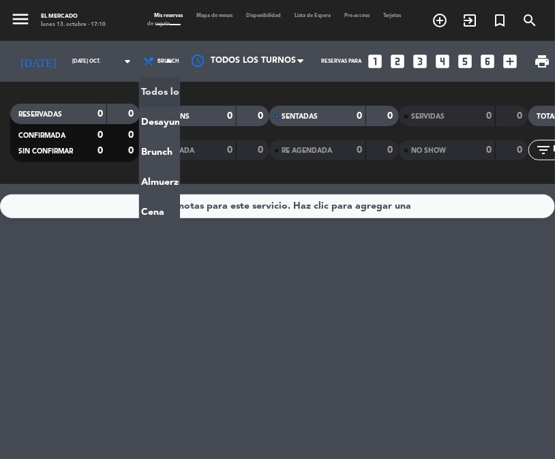
click at [100, 317] on div "No hay notas para este servicio. Haz clic para agregar una" at bounding box center [277, 321] width 555 height 275
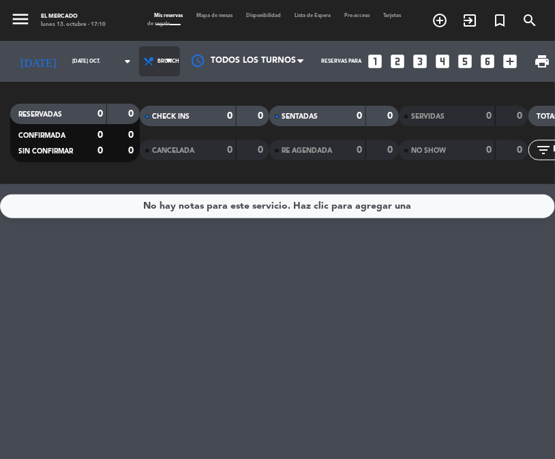
click at [141, 57] on span "Brunch" at bounding box center [159, 61] width 41 height 30
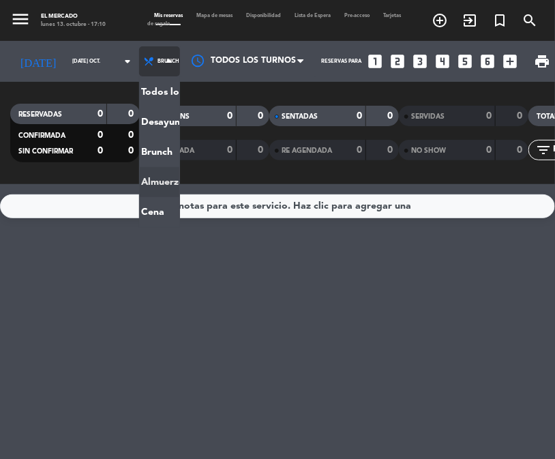
click at [133, 179] on div "menu El [PERSON_NAME] lunes 13. octubre - 17:10 Mis reservas Mapa de mesas Disp…" at bounding box center [277, 92] width 555 height 184
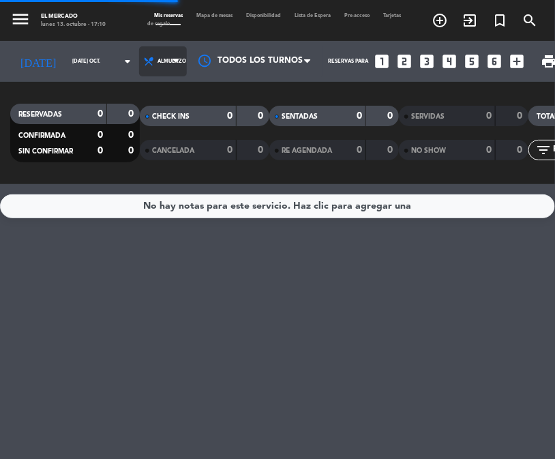
click at [143, 65] on icon at bounding box center [148, 61] width 11 height 11
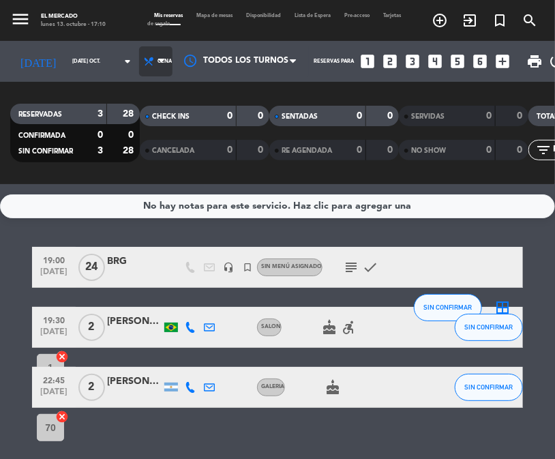
click at [143, 65] on icon at bounding box center [148, 61] width 11 height 11
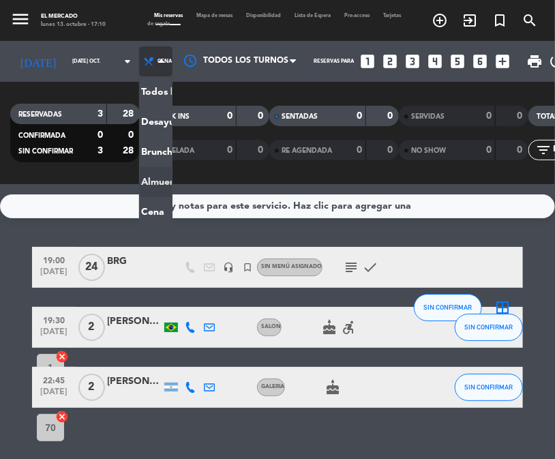
click at [125, 186] on ng-component "menu El [PERSON_NAME] lunes 13. octubre - 17:10 Mis reservas Mapa de mesas Disp…" at bounding box center [277, 229] width 555 height 459
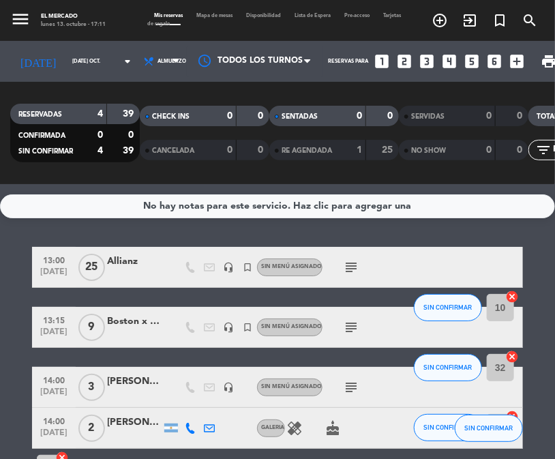
click at [338, 267] on div "subject" at bounding box center [380, 267] width 115 height 40
click at [346, 267] on icon "subject" at bounding box center [351, 267] width 16 height 16
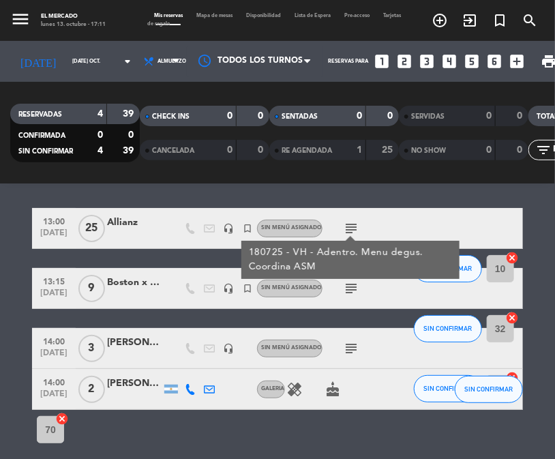
scroll to position [57, 0]
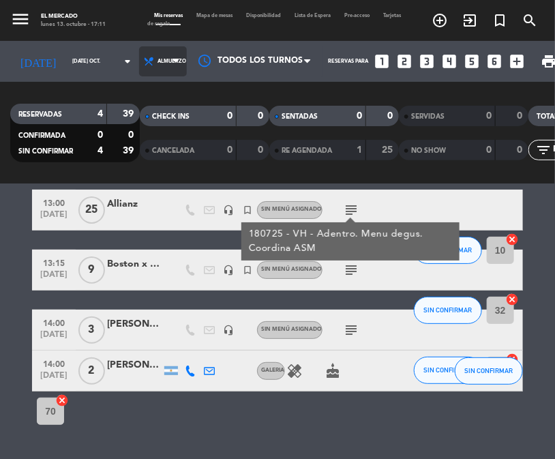
click at [143, 59] on icon at bounding box center [148, 61] width 11 height 11
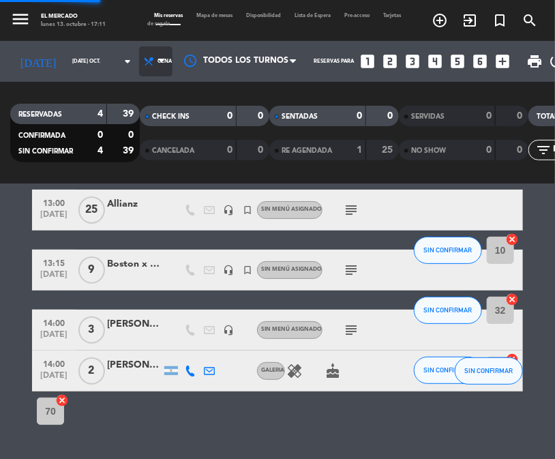
click at [134, 207] on ng-component "menu El [PERSON_NAME] lunes 13. octubre - 17:11 Mis reservas Mapa de mesas Disp…" at bounding box center [277, 229] width 555 height 459
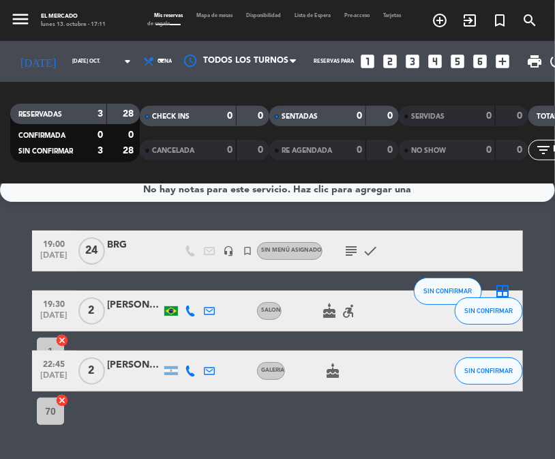
click at [128, 112] on strong "28" at bounding box center [130, 114] width 14 height 10
click at [156, 399] on div "No hay notas para este servicio. Haz clic para agregar una 19:00 [DATE] BRG hea…" at bounding box center [277, 321] width 555 height 275
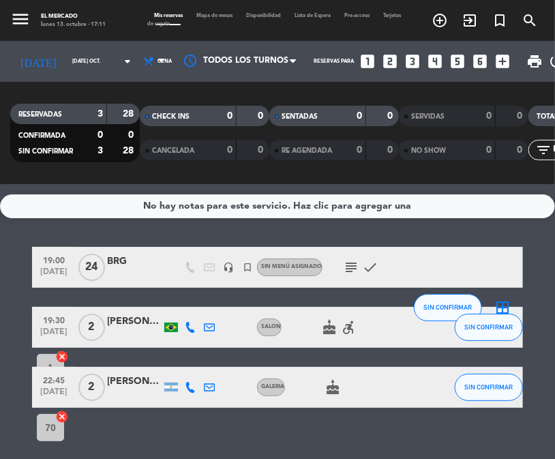
click at [349, 265] on icon "subject" at bounding box center [351, 267] width 16 height 16
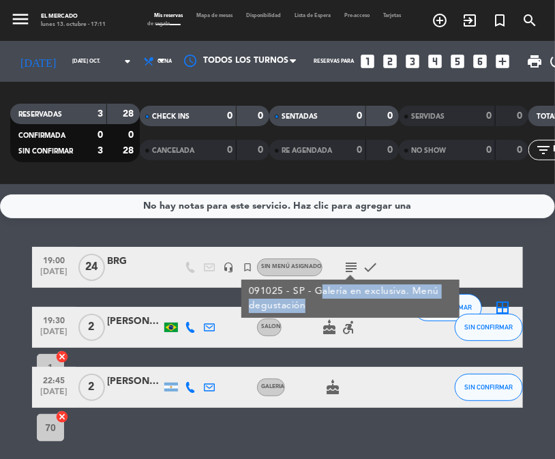
drag, startPoint x: 321, startPoint y: 292, endPoint x: 303, endPoint y: 309, distance: 25.1
click at [303, 309] on div "091025 - SP - Galería en exclusiva. Menú degustación" at bounding box center [351, 298] width 204 height 29
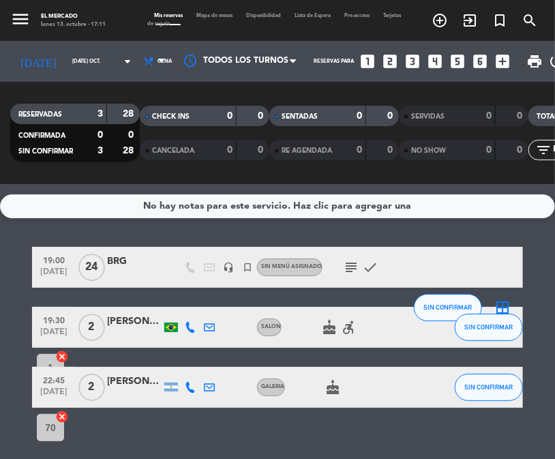
click at [61, 16] on div "El Mercado" at bounding box center [73, 16] width 65 height 8
click at [26, 23] on icon "menu" at bounding box center [20, 19] width 20 height 20
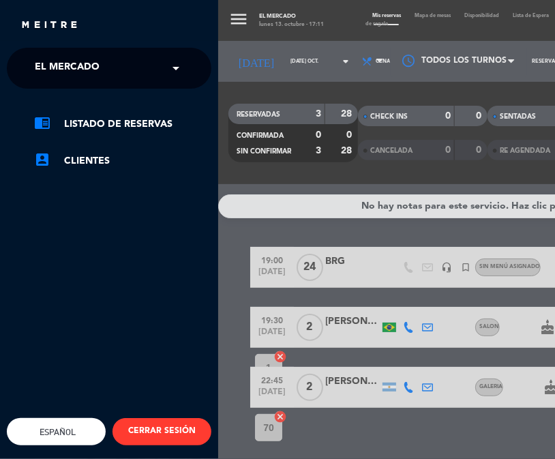
click at [50, 64] on span "El Mercado" at bounding box center [67, 68] width 65 height 29
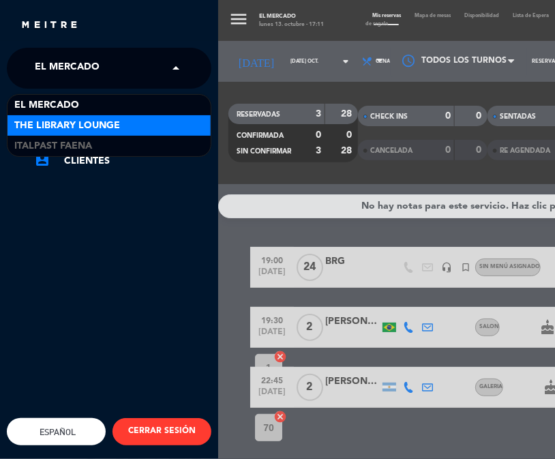
click at [89, 128] on span "The Library Lounge" at bounding box center [67, 126] width 106 height 16
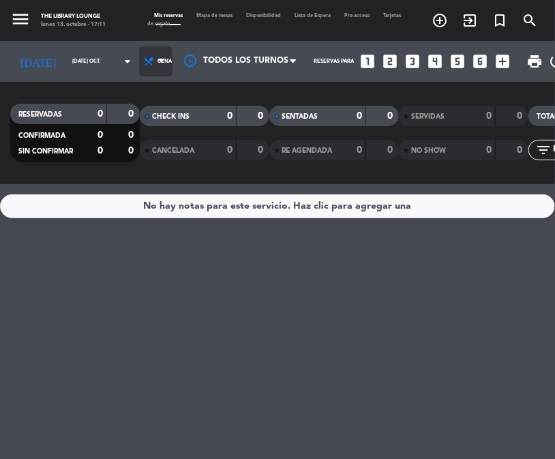
click at [143, 60] on icon at bounding box center [148, 61] width 11 height 11
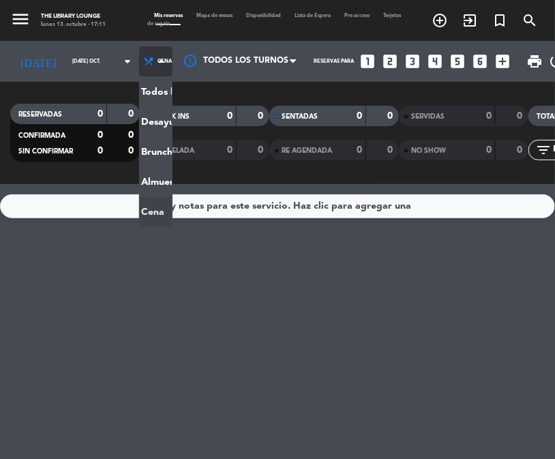
click at [130, 207] on ng-component "menu The Library Lounge lunes 13. octubre - 17:11 Mis reservas Mapa de mesas Di…" at bounding box center [277, 229] width 555 height 459
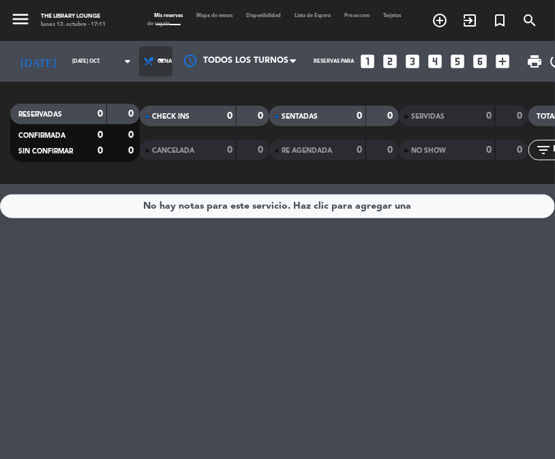
click at [158, 63] on icon at bounding box center [161, 61] width 6 height 11
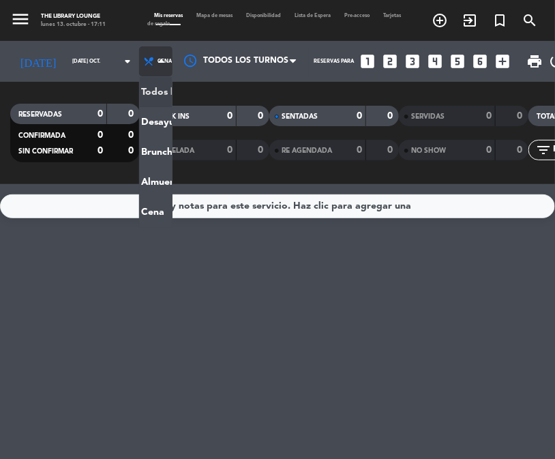
click at [141, 89] on div "menu The Library Lounge lunes 13. octubre - 17:11 Mis reservas Mapa de mesas Di…" at bounding box center [277, 92] width 555 height 184
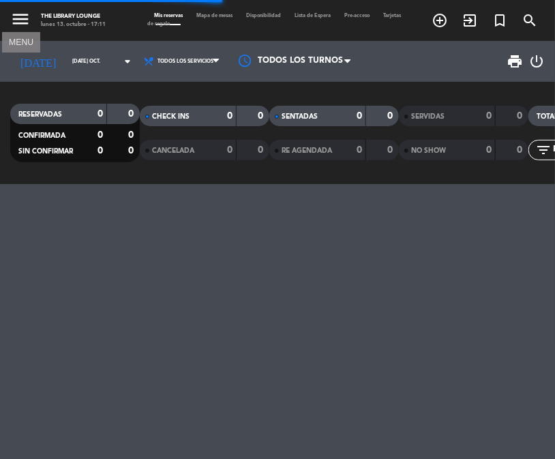
click at [16, 23] on icon "menu" at bounding box center [20, 19] width 20 height 20
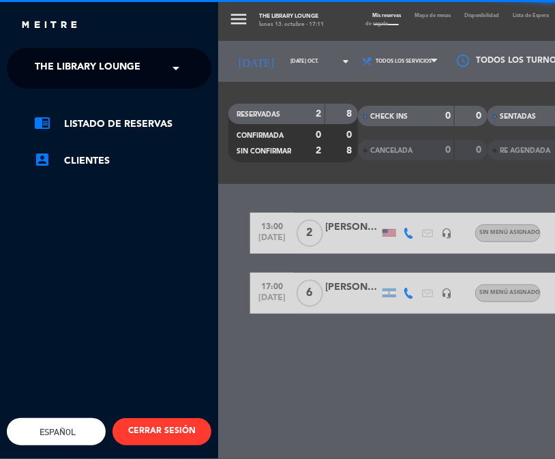
click at [46, 82] on span "The Library Lounge" at bounding box center [88, 68] width 106 height 29
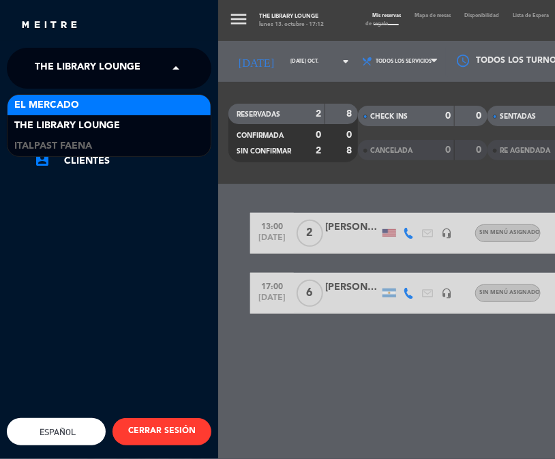
click at [421, 381] on div "menu The Library Lounge lunes 13. octubre - 17:12 Mis reservas Mapa de mesas Di…" at bounding box center [495, 229] width 555 height 459
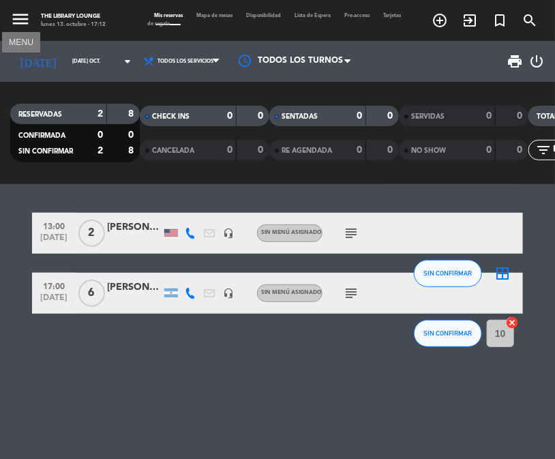
click at [30, 25] on icon "menu" at bounding box center [20, 19] width 20 height 20
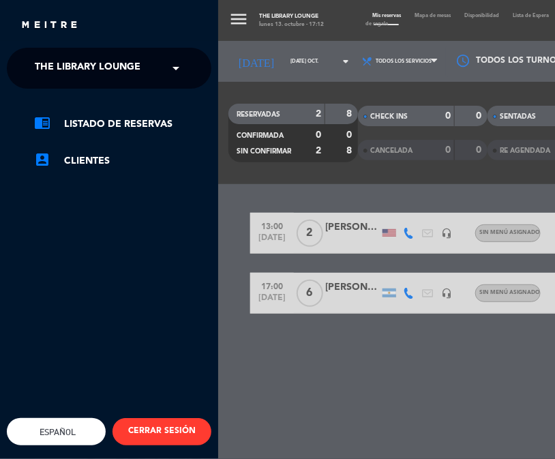
click at [39, 60] on span "The Library Lounge" at bounding box center [88, 68] width 106 height 29
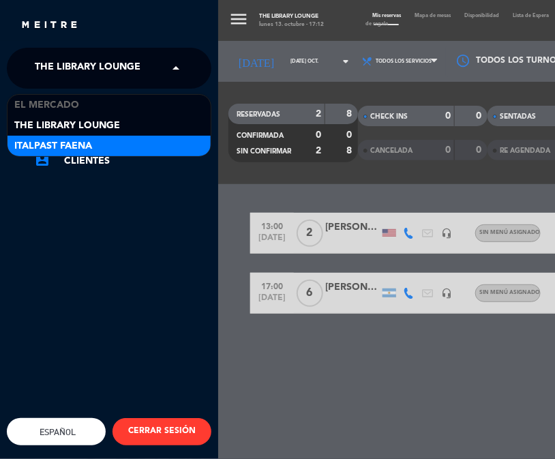
click at [50, 141] on span "Italpast Faena" at bounding box center [53, 146] width 78 height 16
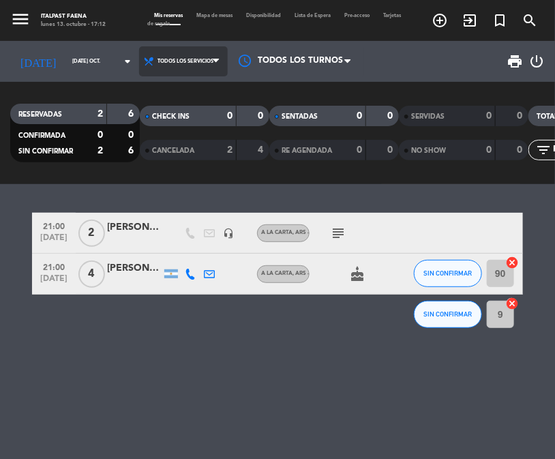
click at [143, 59] on icon at bounding box center [148, 61] width 11 height 11
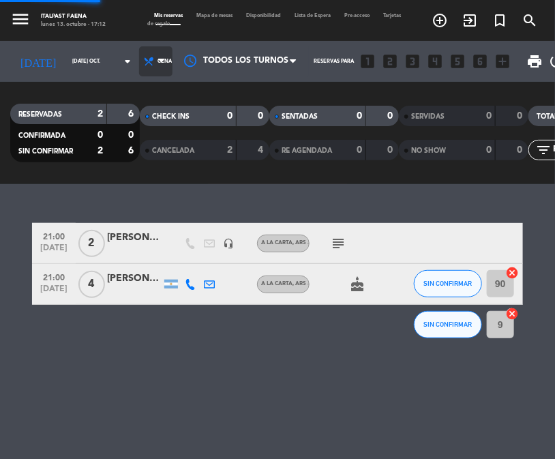
click at [144, 158] on div "menu Italpast Faena lunes 13. octubre - 17:12 Mis reservas Mapa de mesas Dispon…" at bounding box center [277, 92] width 555 height 184
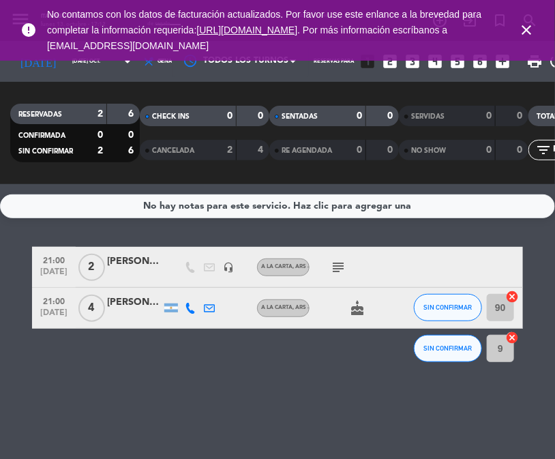
click at [525, 27] on icon "close" at bounding box center [526, 30] width 16 height 16
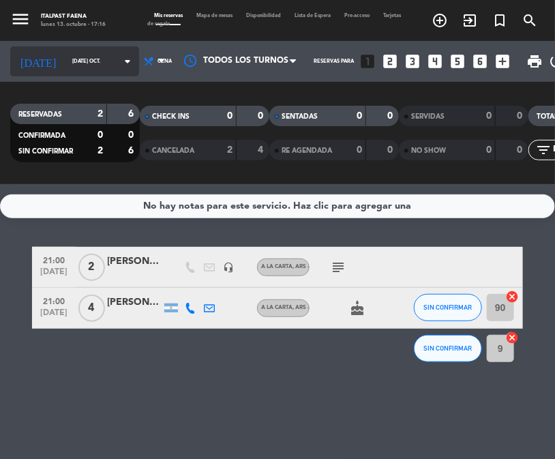
click at [85, 55] on input "[DATE] oct." at bounding box center [102, 62] width 74 height 20
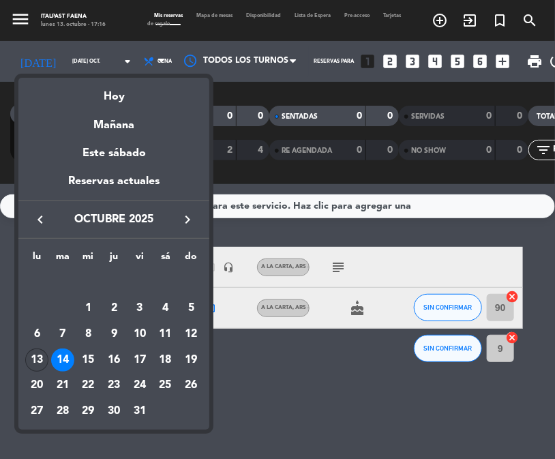
click at [35, 362] on div "13" at bounding box center [36, 360] width 23 height 23
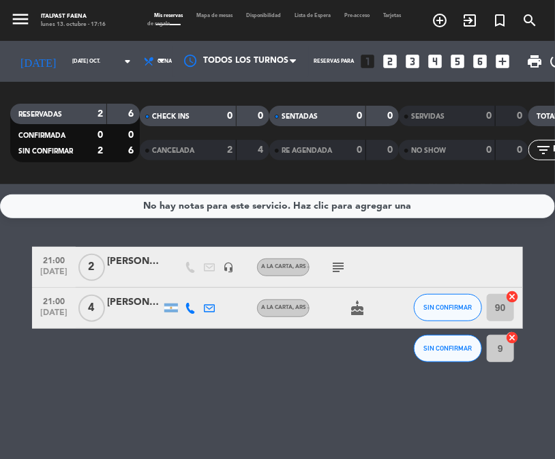
type input "lun. [DATE]"
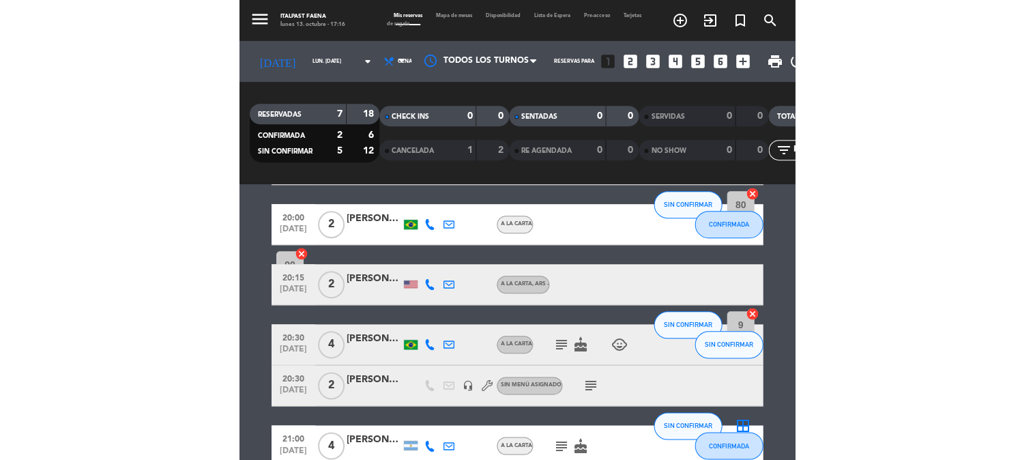
scroll to position [76, 0]
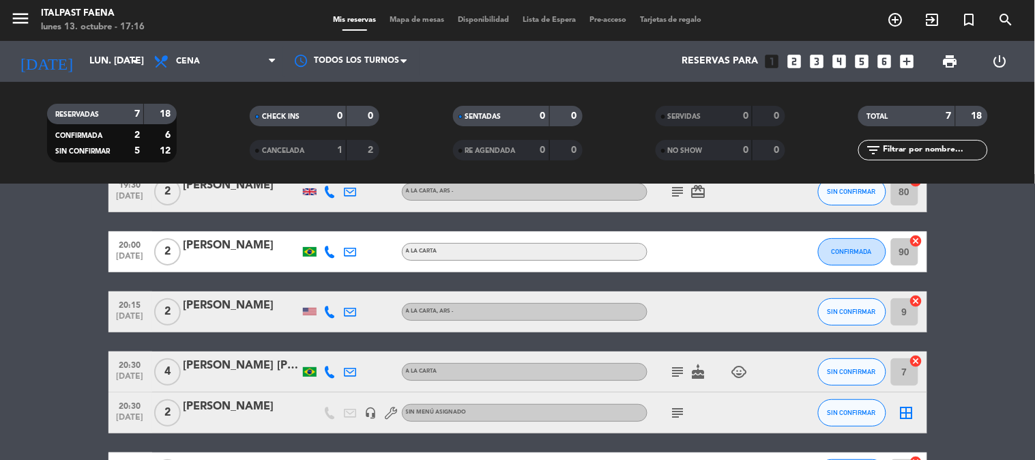
click at [754, 258] on div at bounding box center [708, 251] width 123 height 40
click at [219, 231] on div "20:00 [DATE] 2 [PERSON_NAME] A [PERSON_NAME] CONFIRMADA 90 cancel" at bounding box center [517, 251] width 818 height 41
click at [226, 243] on div "[PERSON_NAME]" at bounding box center [241, 246] width 116 height 18
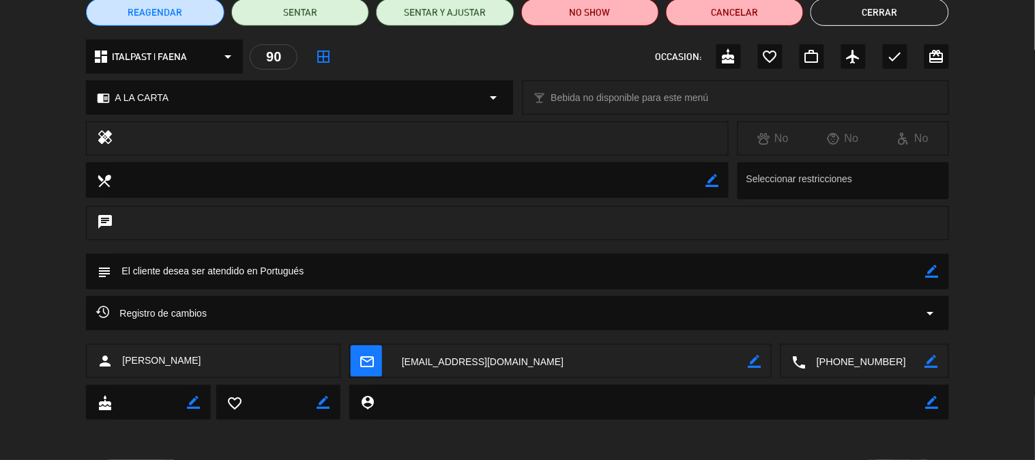
scroll to position [125, 0]
drag, startPoint x: 169, startPoint y: 282, endPoint x: 603, endPoint y: 432, distance: 458.8
click at [600, 432] on div "calendar_today lun. 13, oct. access_time 20:00 REQUERIR GARANTÍA 2 [PERSON_NAME…" at bounding box center [517, 230] width 1035 height 460
click at [992, 231] on div "chat" at bounding box center [517, 229] width 1035 height 48
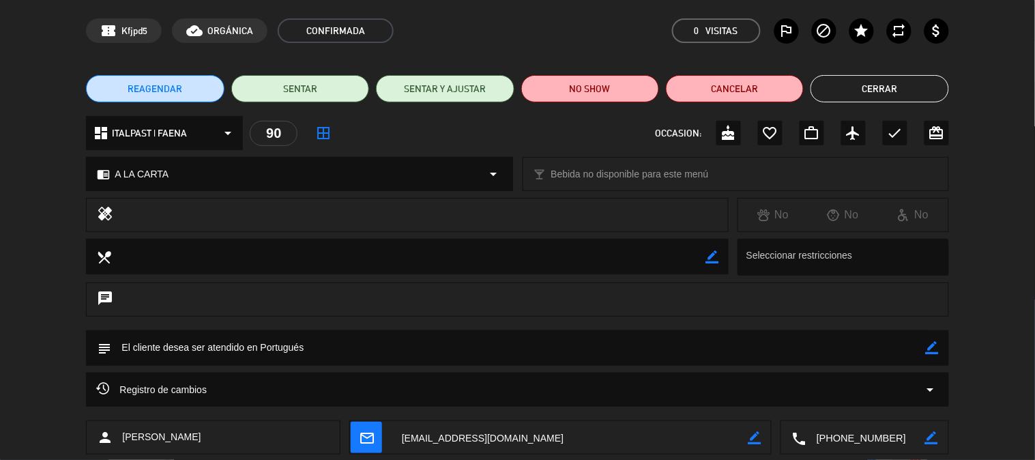
scroll to position [0, 0]
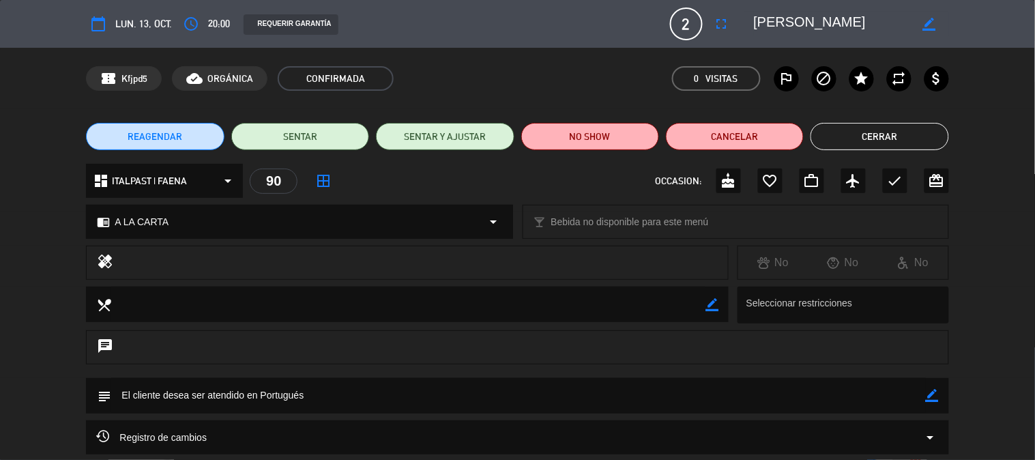
drag, startPoint x: 756, startPoint y: 21, endPoint x: 843, endPoint y: 16, distance: 87.4
click at [843, 16] on textarea at bounding box center [832, 24] width 156 height 25
click at [902, 124] on button "Cerrar" at bounding box center [879, 136] width 138 height 27
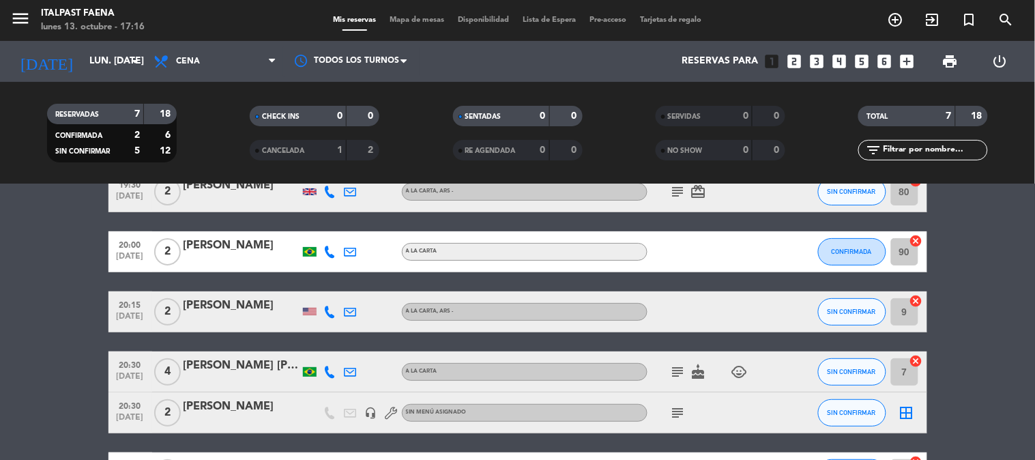
click at [688, 364] on span "cake" at bounding box center [698, 372] width 20 height 16
click at [673, 372] on icon "subject" at bounding box center [678, 372] width 16 height 16
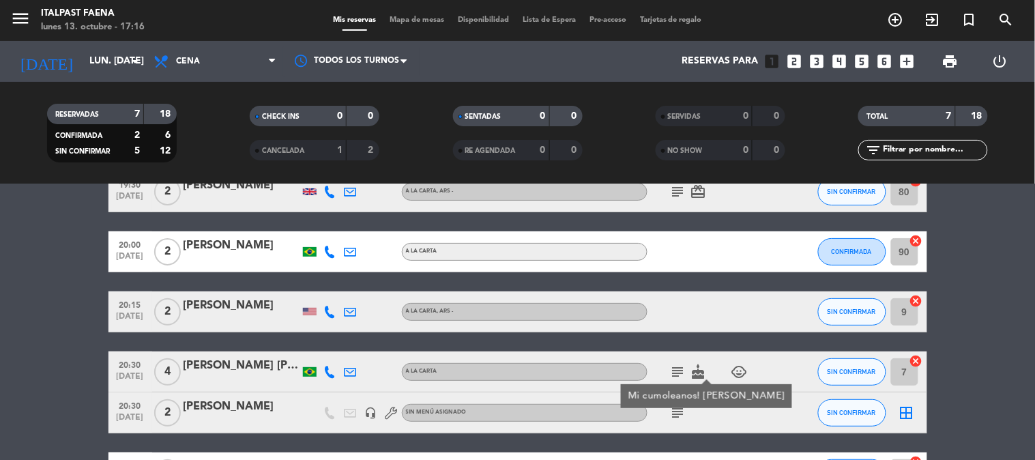
click at [681, 417] on icon "subject" at bounding box center [678, 412] width 16 height 16
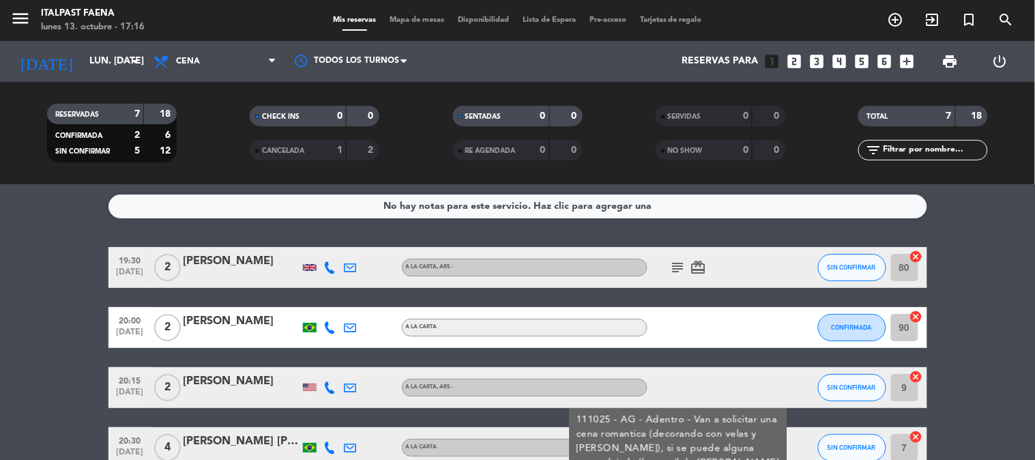
click at [652, 385] on div at bounding box center [708, 387] width 123 height 40
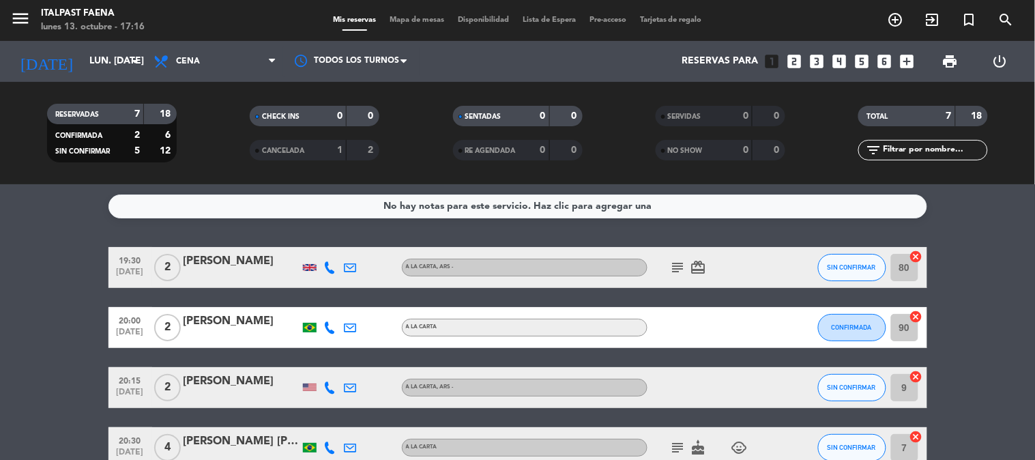
click at [228, 383] on div "[PERSON_NAME]" at bounding box center [241, 381] width 116 height 18
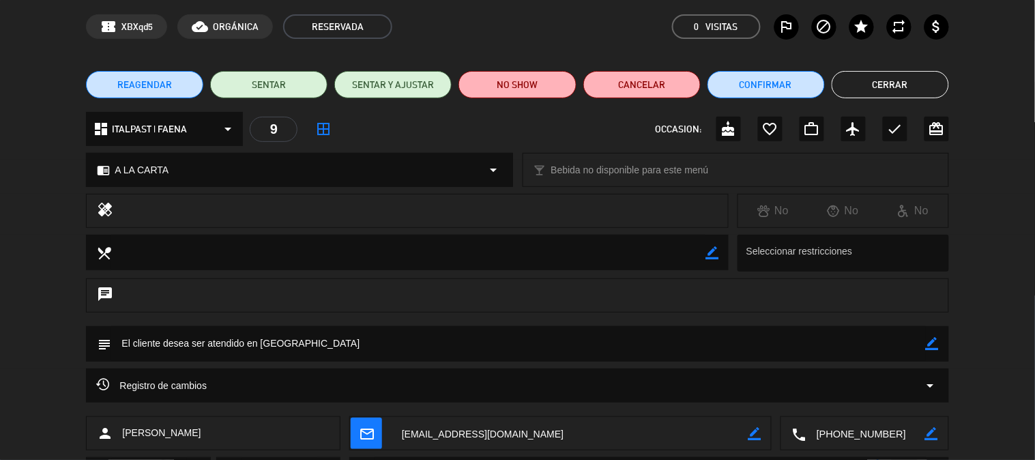
scroll to position [76, 0]
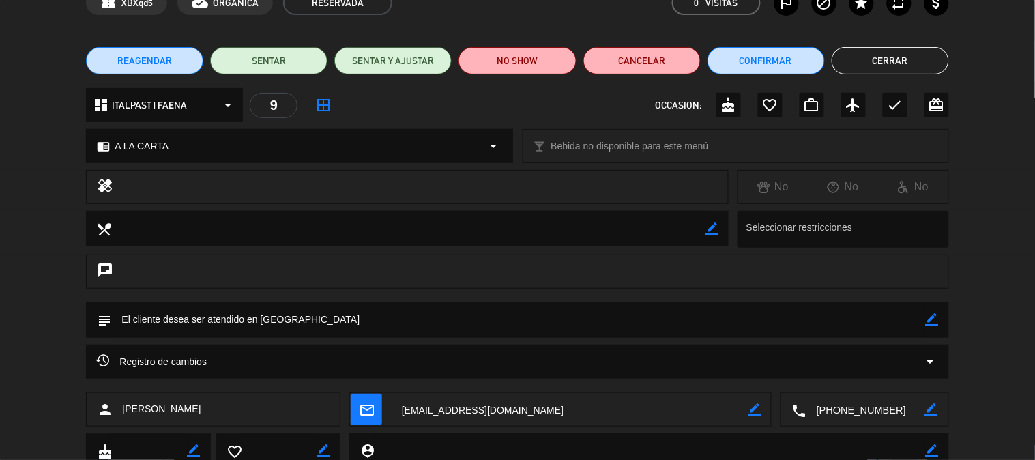
drag, startPoint x: 179, startPoint y: 323, endPoint x: 381, endPoint y: 324, distance: 201.2
click at [371, 324] on textarea at bounding box center [518, 319] width 814 height 35
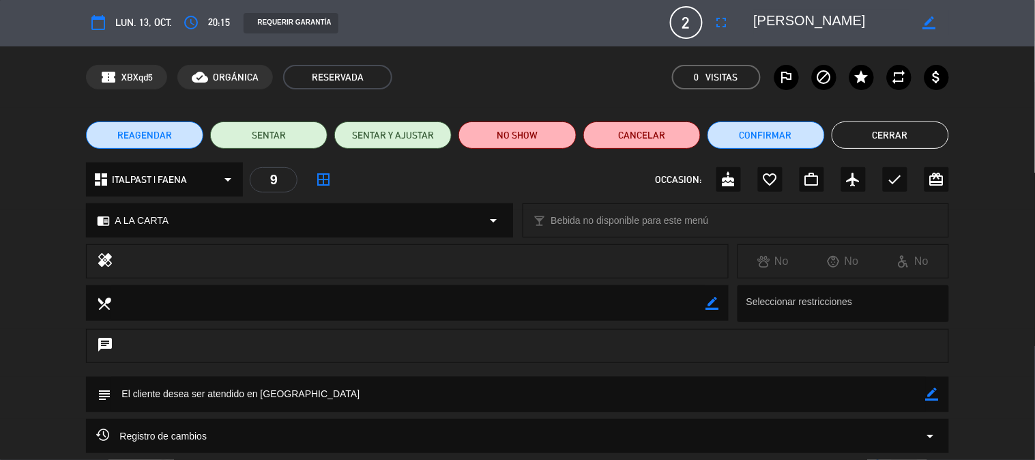
scroll to position [0, 0]
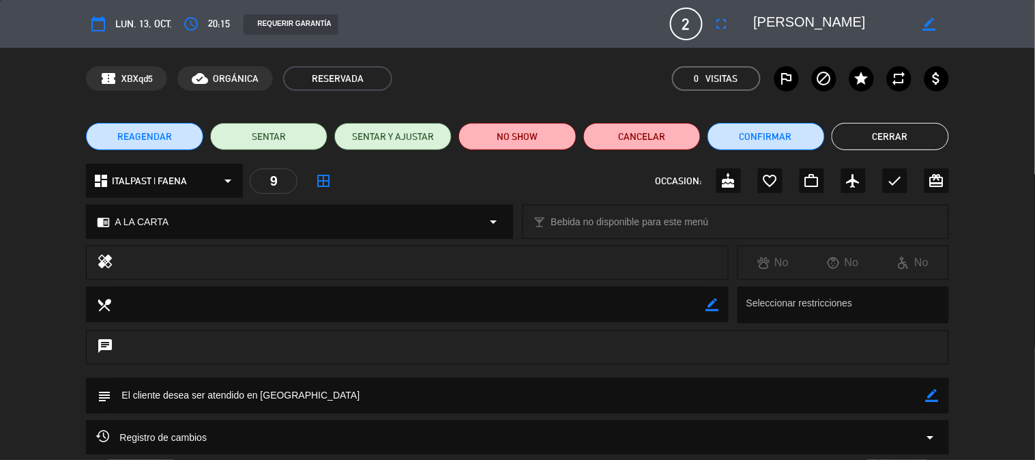
click at [874, 131] on button "Cerrar" at bounding box center [889, 136] width 117 height 27
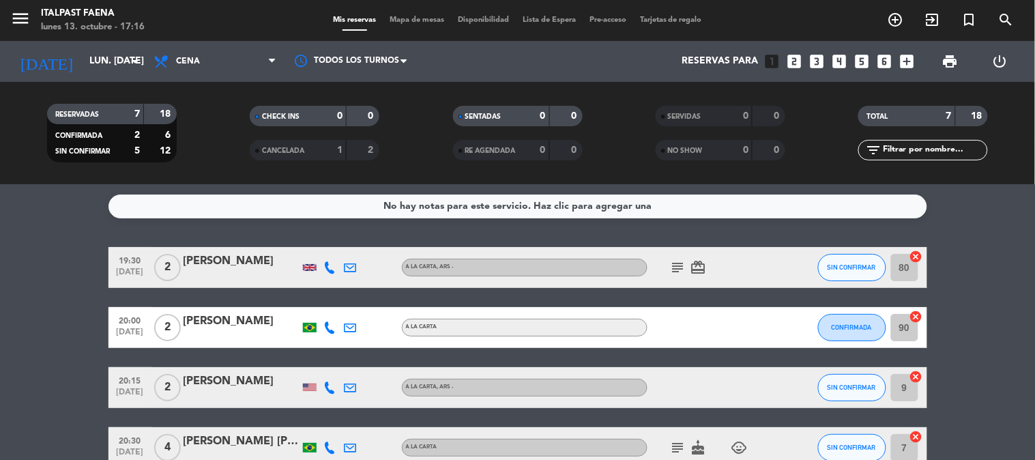
click at [673, 266] on icon "subject" at bounding box center [678, 267] width 16 height 16
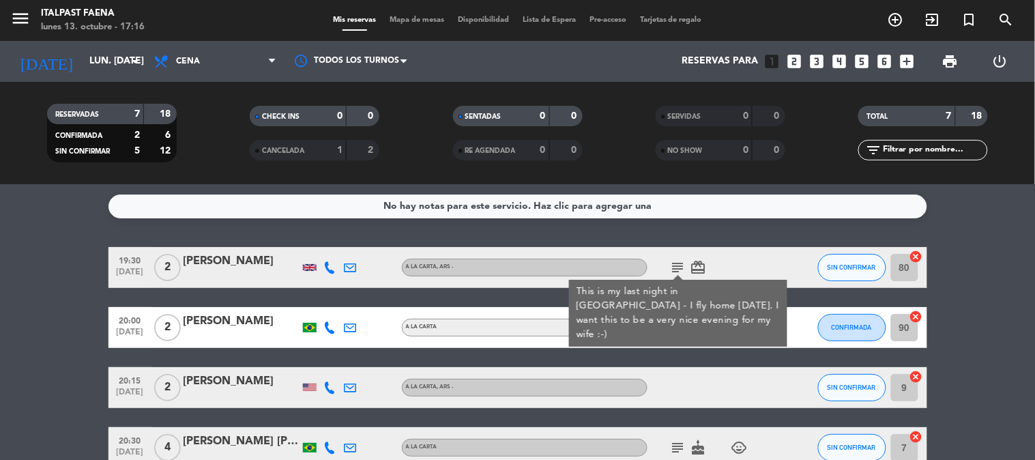
click at [673, 266] on icon "subject" at bounding box center [678, 267] width 16 height 16
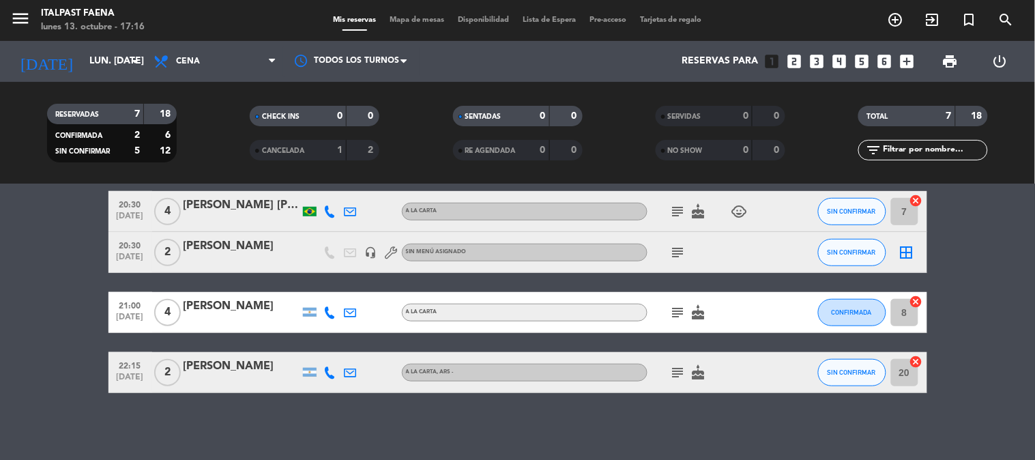
scroll to position [237, 0]
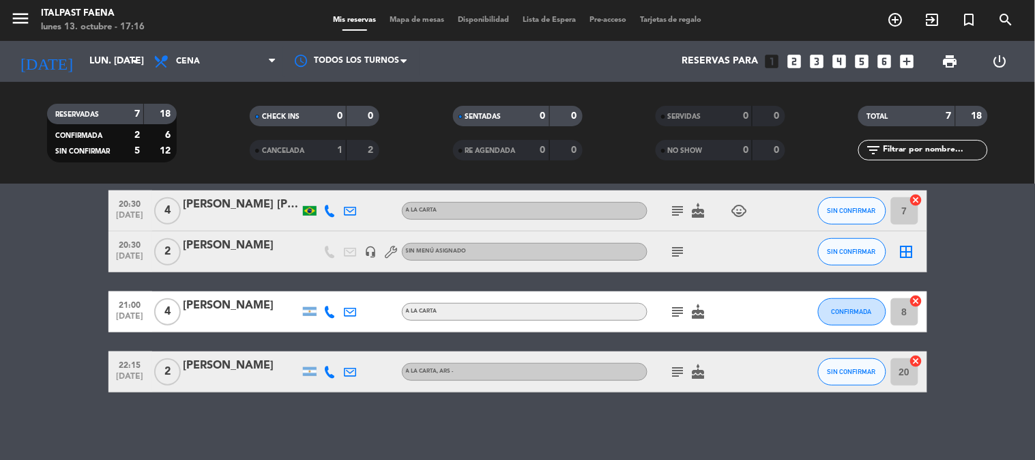
click at [685, 248] on div "subject" at bounding box center [708, 251] width 123 height 40
click at [683, 250] on icon "subject" at bounding box center [678, 251] width 16 height 16
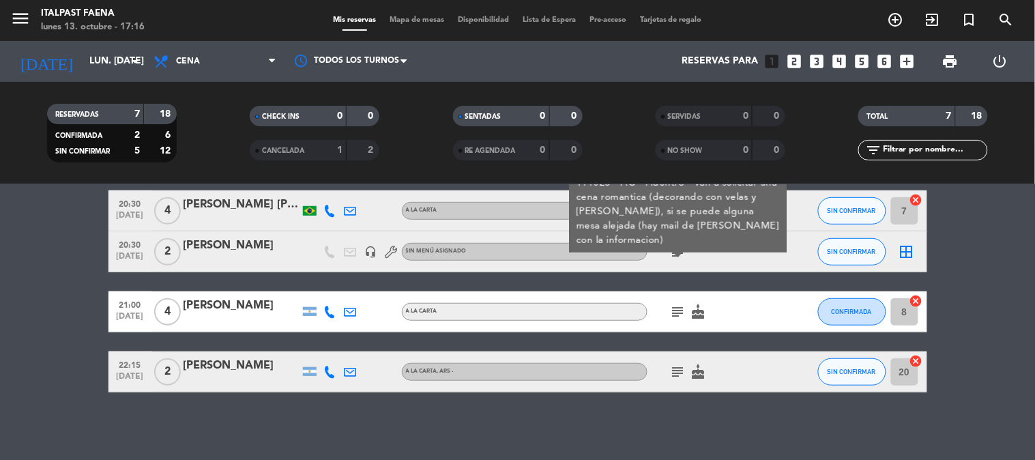
click at [223, 233] on div "20:30 [DATE] 2 [PERSON_NAME] headset_mic Sin menú asignado subject 111025 - AG …" at bounding box center [517, 251] width 818 height 41
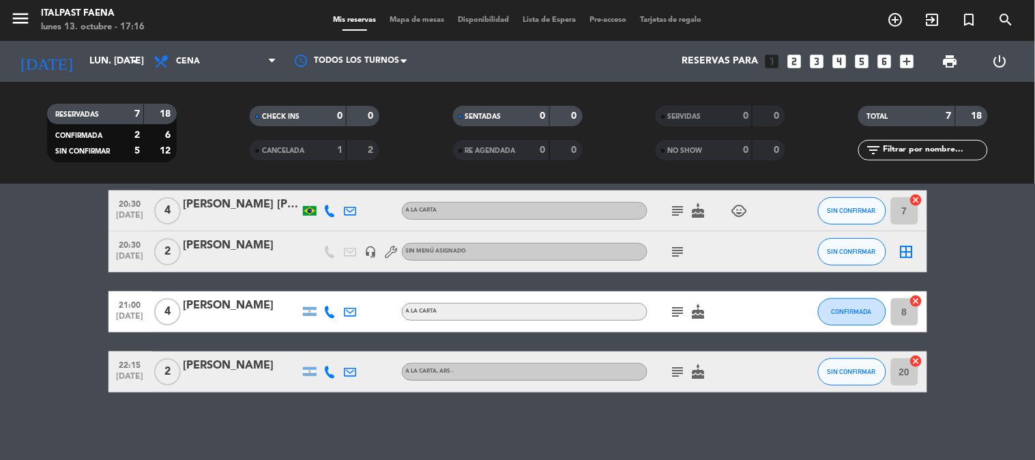
click at [235, 239] on div "[PERSON_NAME]" at bounding box center [241, 246] width 116 height 18
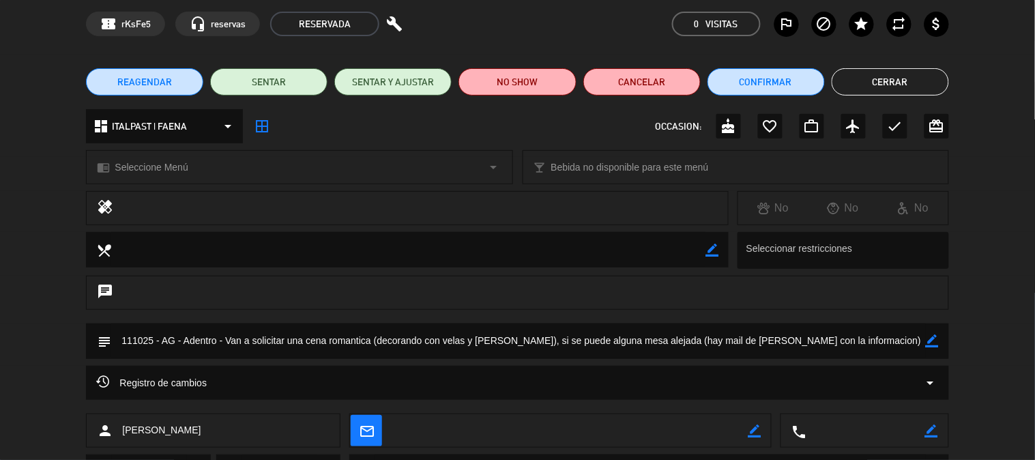
scroll to position [125, 0]
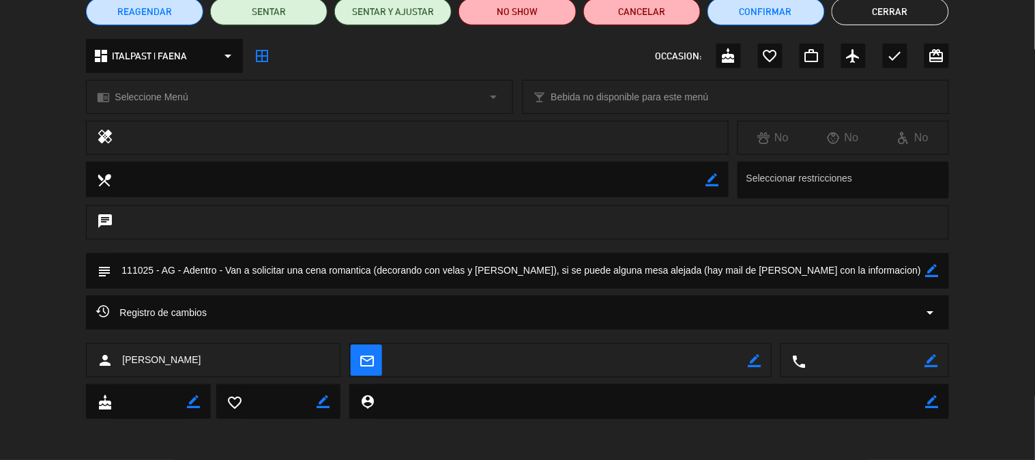
drag, startPoint x: 223, startPoint y: 267, endPoint x: 844, endPoint y: 262, distance: 620.7
click at [844, 262] on textarea at bounding box center [518, 270] width 814 height 35
click at [848, 261] on textarea at bounding box center [518, 270] width 814 height 35
click at [830, 276] on textarea at bounding box center [518, 270] width 814 height 35
click at [402, 275] on textarea at bounding box center [518, 270] width 814 height 35
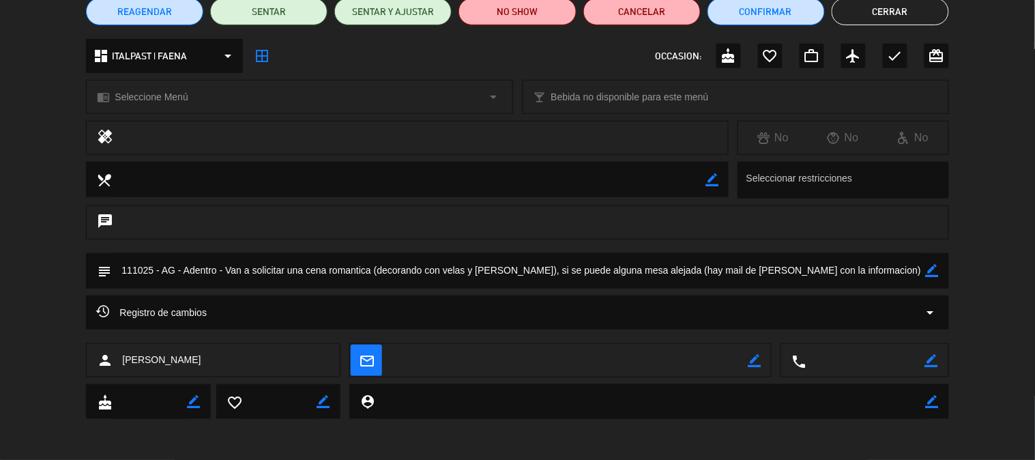
click at [359, 264] on textarea at bounding box center [518, 270] width 814 height 35
drag, startPoint x: 152, startPoint y: 266, endPoint x: 174, endPoint y: 267, distance: 21.9
click at [174, 267] on textarea at bounding box center [518, 270] width 814 height 35
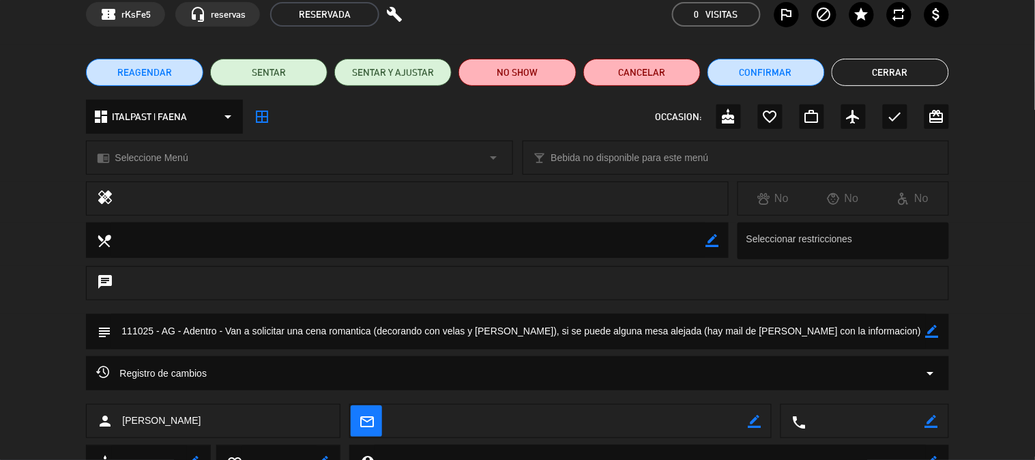
scroll to position [76, 0]
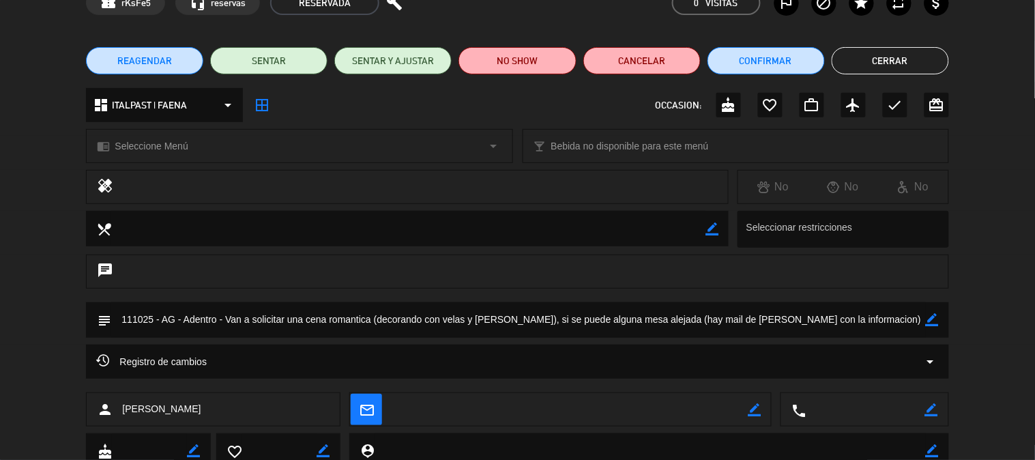
click at [741, 104] on div "OCCASION: cake favorite_border work_outline airplanemode_active check card_gift…" at bounding box center [801, 105] width 293 height 25
click at [739, 104] on div "cake" at bounding box center [728, 105] width 25 height 25
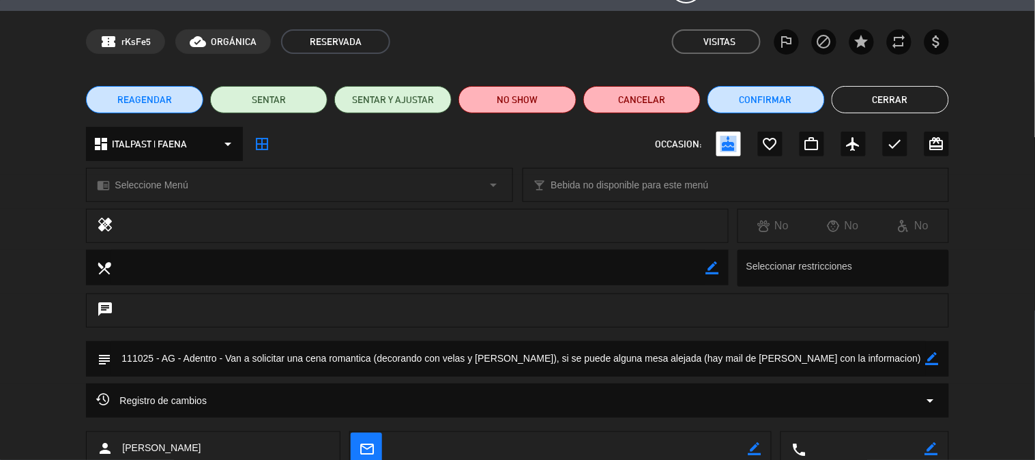
scroll to position [0, 0]
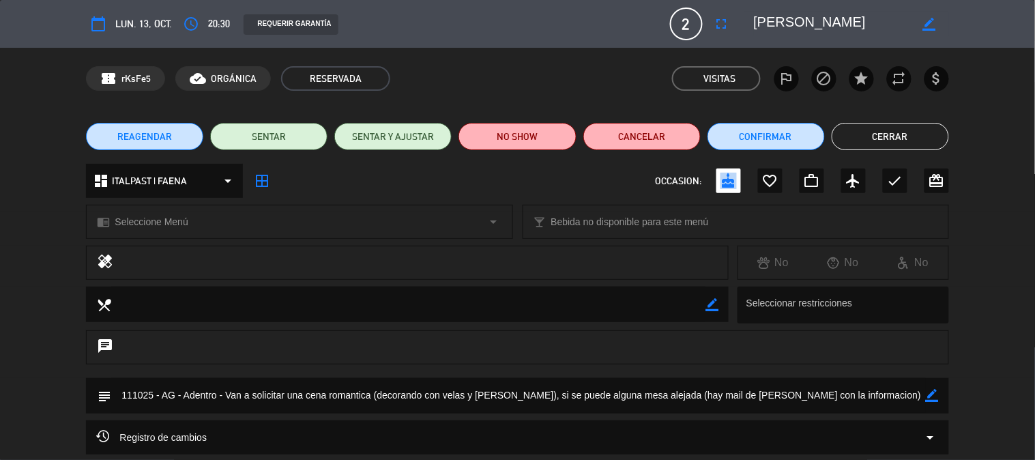
click at [861, 126] on button "Cerrar" at bounding box center [889, 136] width 117 height 27
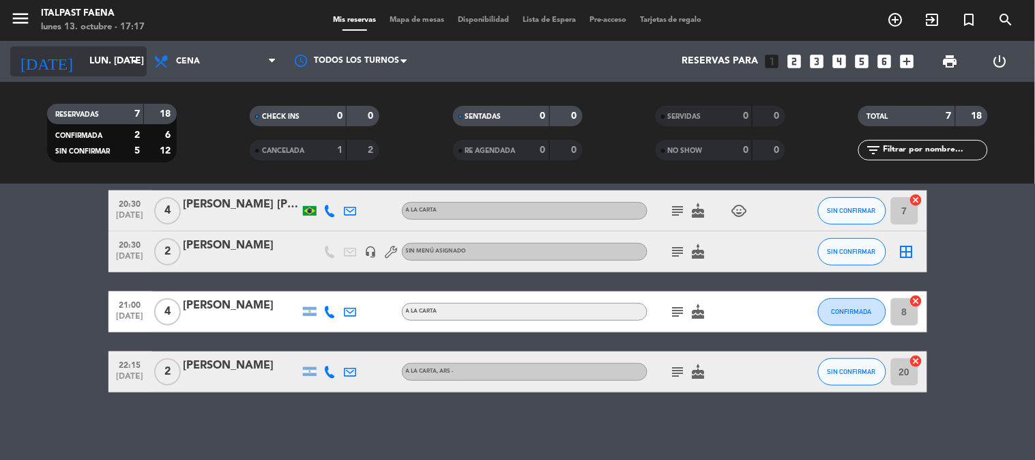
click at [83, 67] on input "lun. [DATE]" at bounding box center [148, 61] width 130 height 25
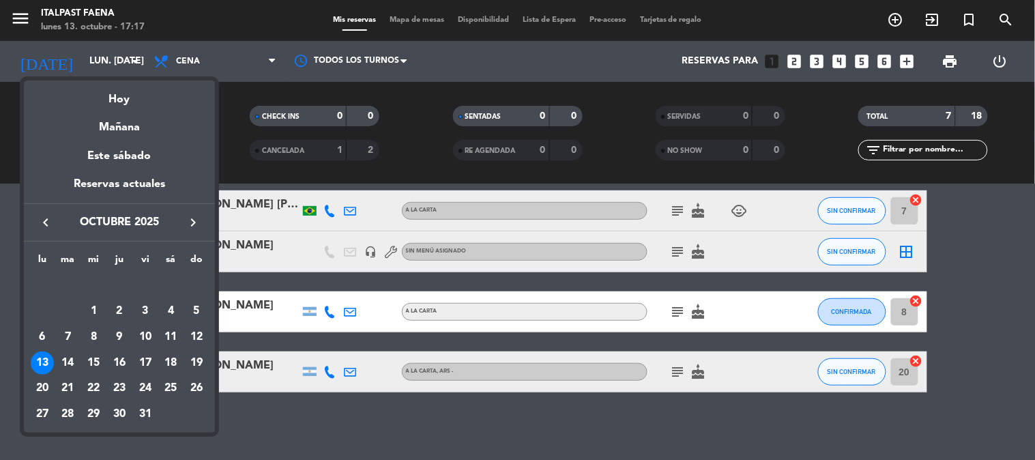
click at [363, 441] on div at bounding box center [517, 230] width 1035 height 460
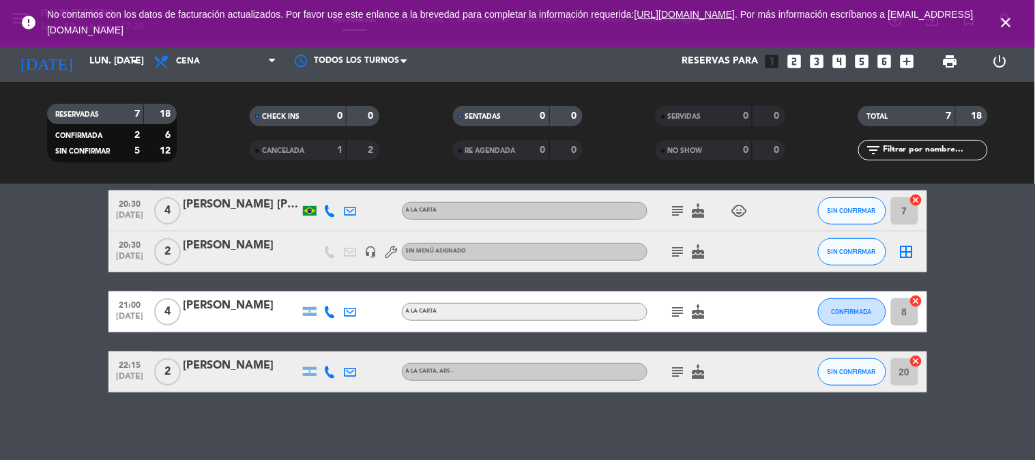
click at [1000, 24] on icon "close" at bounding box center [1006, 22] width 16 height 16
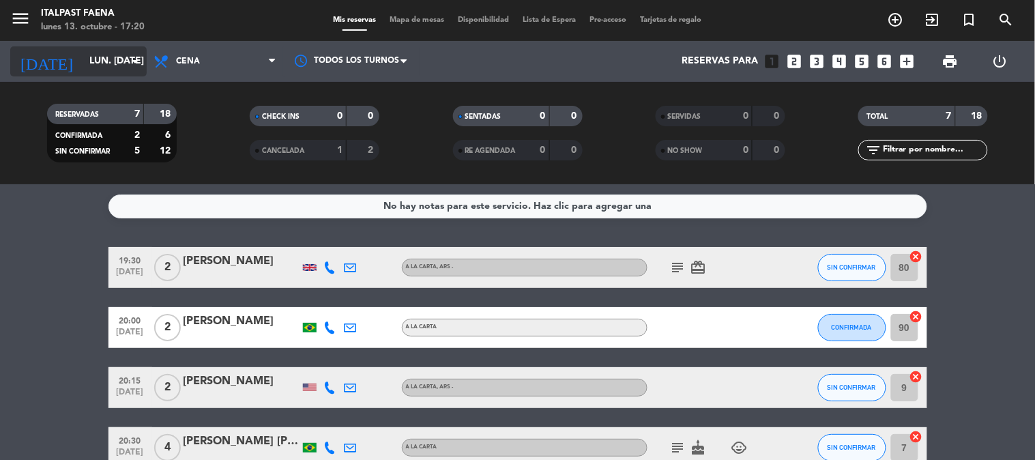
click at [123, 60] on input "lun. [DATE]" at bounding box center [148, 61] width 130 height 25
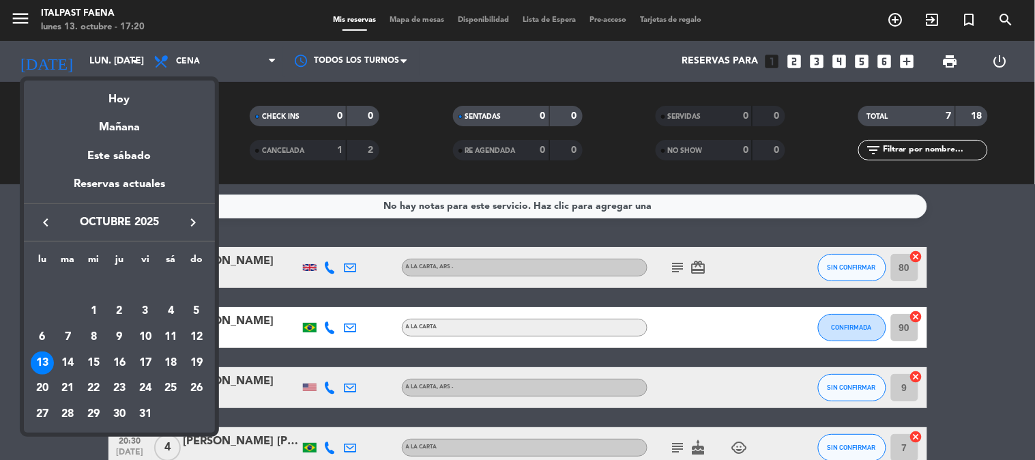
click at [207, 60] on div at bounding box center [517, 230] width 1035 height 460
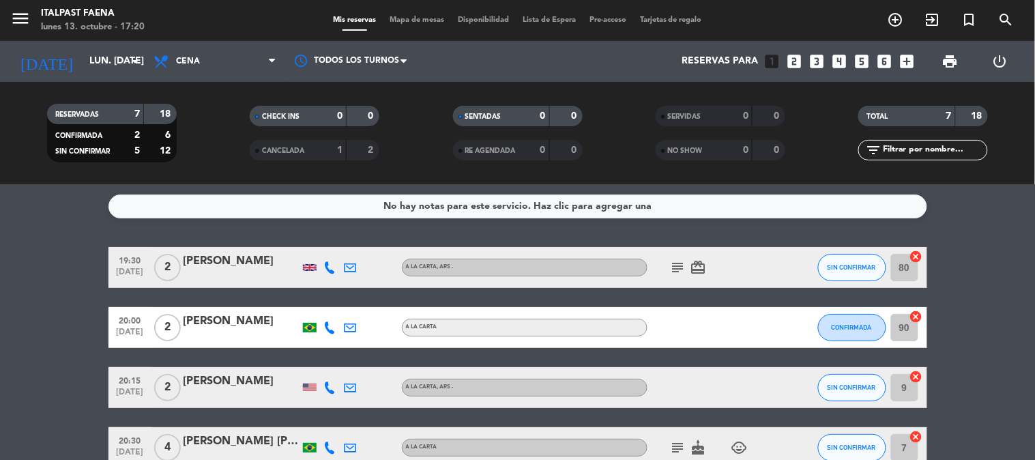
click at [678, 269] on icon "subject" at bounding box center [678, 267] width 16 height 16
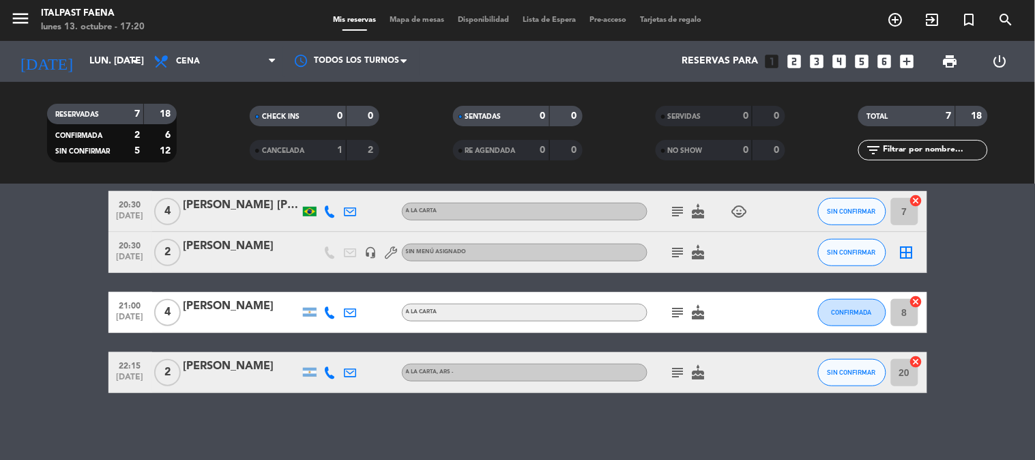
scroll to position [237, 0]
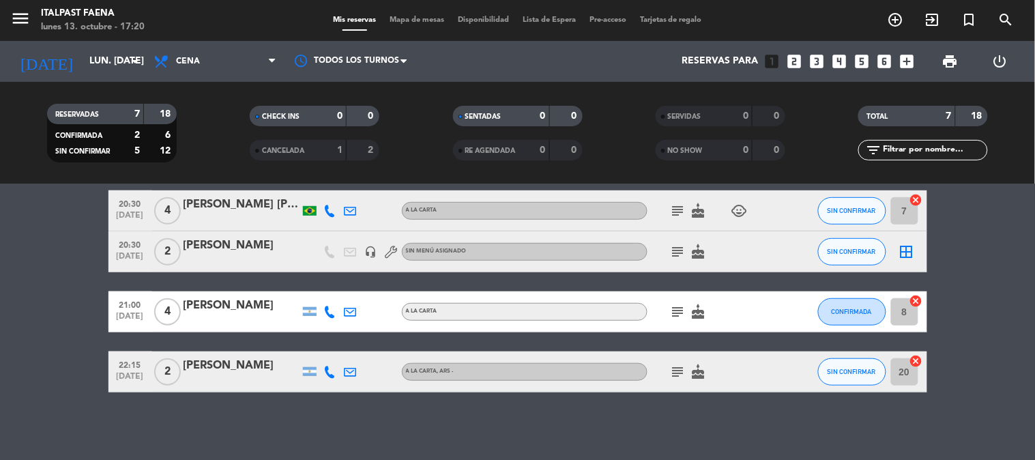
click at [703, 384] on div "subject cake" at bounding box center [708, 371] width 123 height 40
click at [701, 373] on icon "cake" at bounding box center [698, 372] width 16 height 16
click at [699, 314] on icon "cake" at bounding box center [698, 312] width 16 height 16
click at [690, 252] on icon "cake" at bounding box center [698, 251] width 16 height 16
click at [698, 213] on icon "cake" at bounding box center [698, 211] width 16 height 16
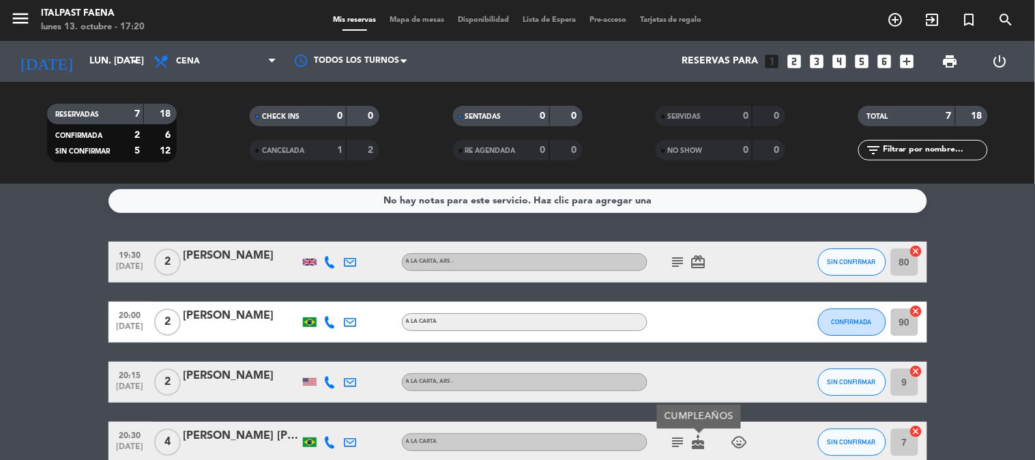
scroll to position [0, 0]
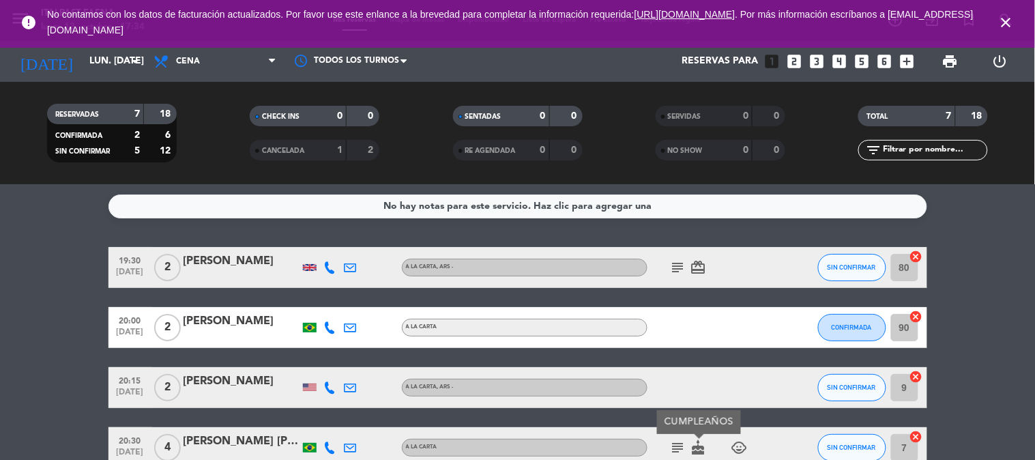
click at [1001, 25] on icon "close" at bounding box center [1006, 22] width 16 height 16
